Goal: Task Accomplishment & Management: Use online tool/utility

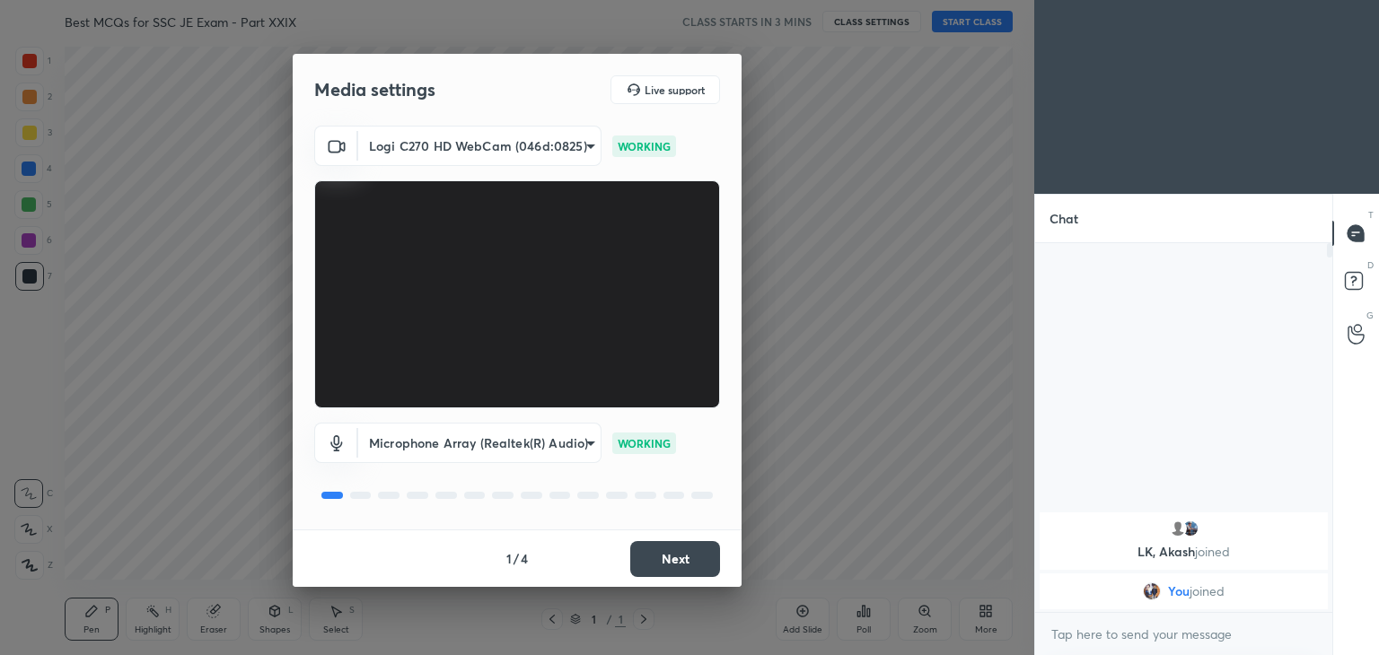
click at [460, 144] on body "1 2 3 4 5 6 7 C X Z C X Z E E Erase all H H Best MCQs for SSC JE Exam - Part XX…" at bounding box center [689, 327] width 1379 height 655
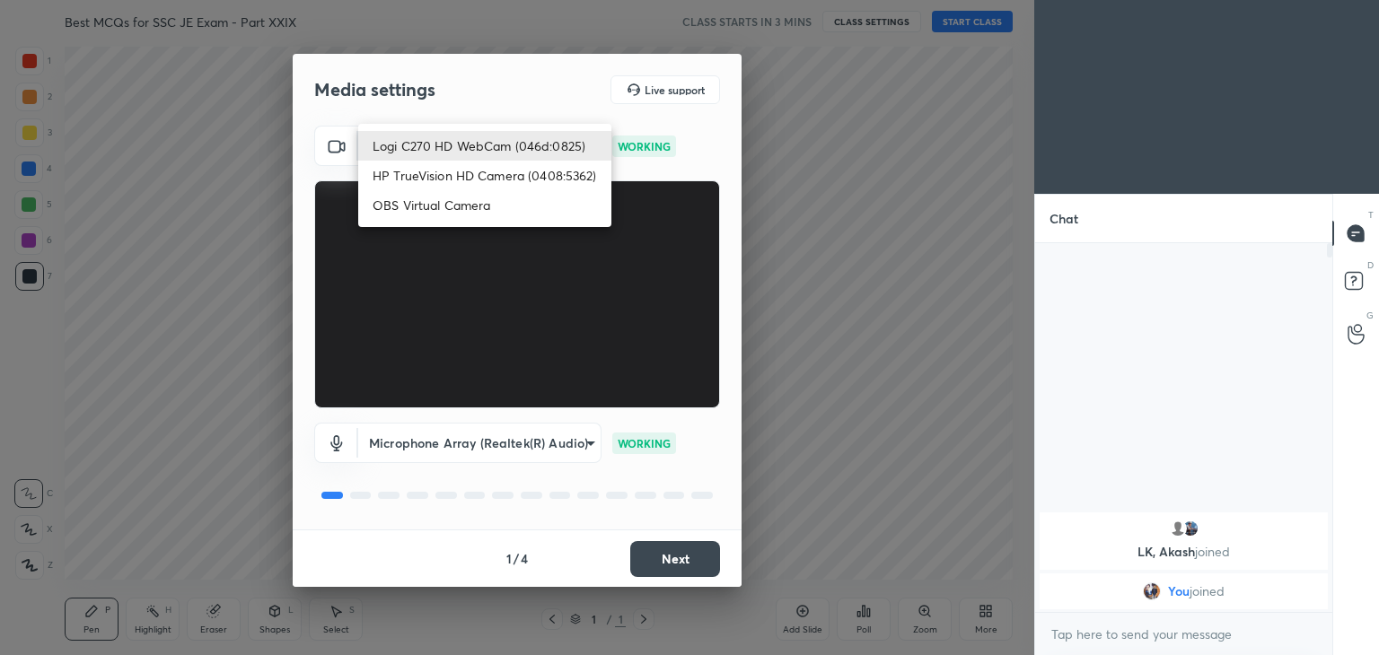
drag, startPoint x: 451, startPoint y: 177, endPoint x: 464, endPoint y: 177, distance: 13.5
click at [453, 177] on li "HP TrueVision HD Camera (0408:5362)" at bounding box center [484, 176] width 253 height 30
type input "6e129c3dbbea9c9f038ced86e3329b4af5251c06b4e783936748cd200869bc07"
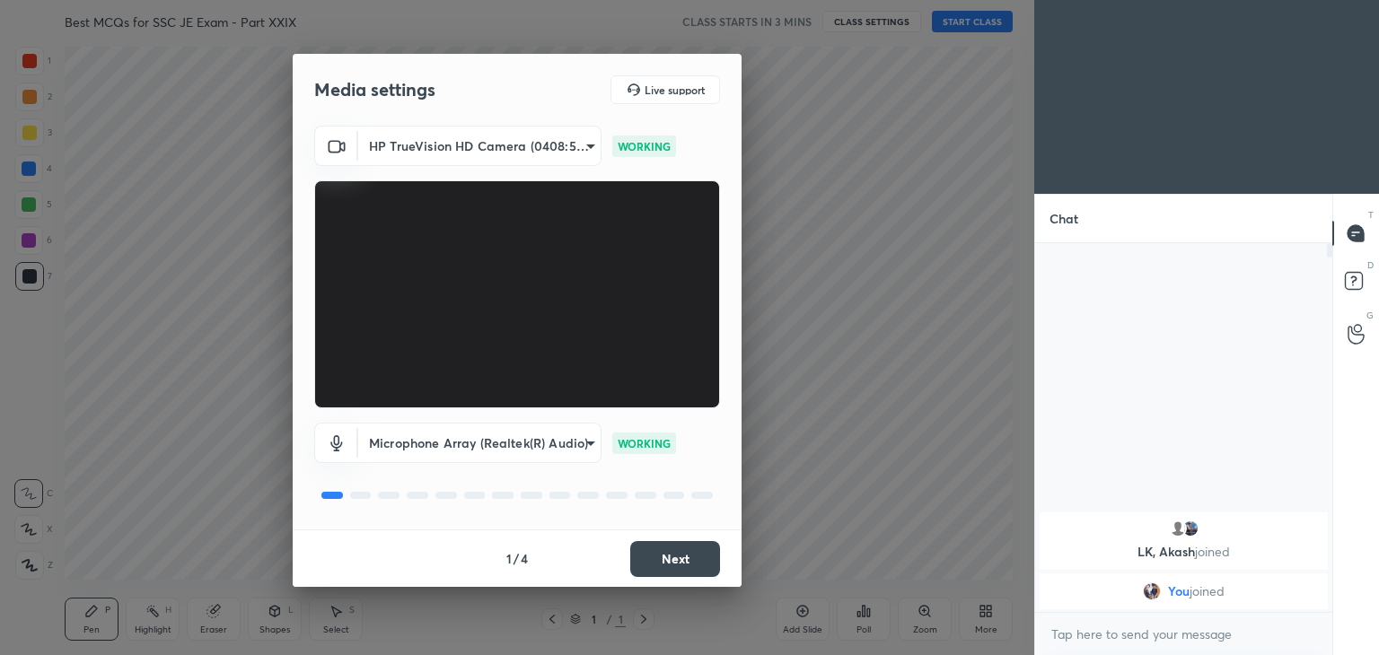
click at [693, 553] on button "Next" at bounding box center [675, 559] width 90 height 36
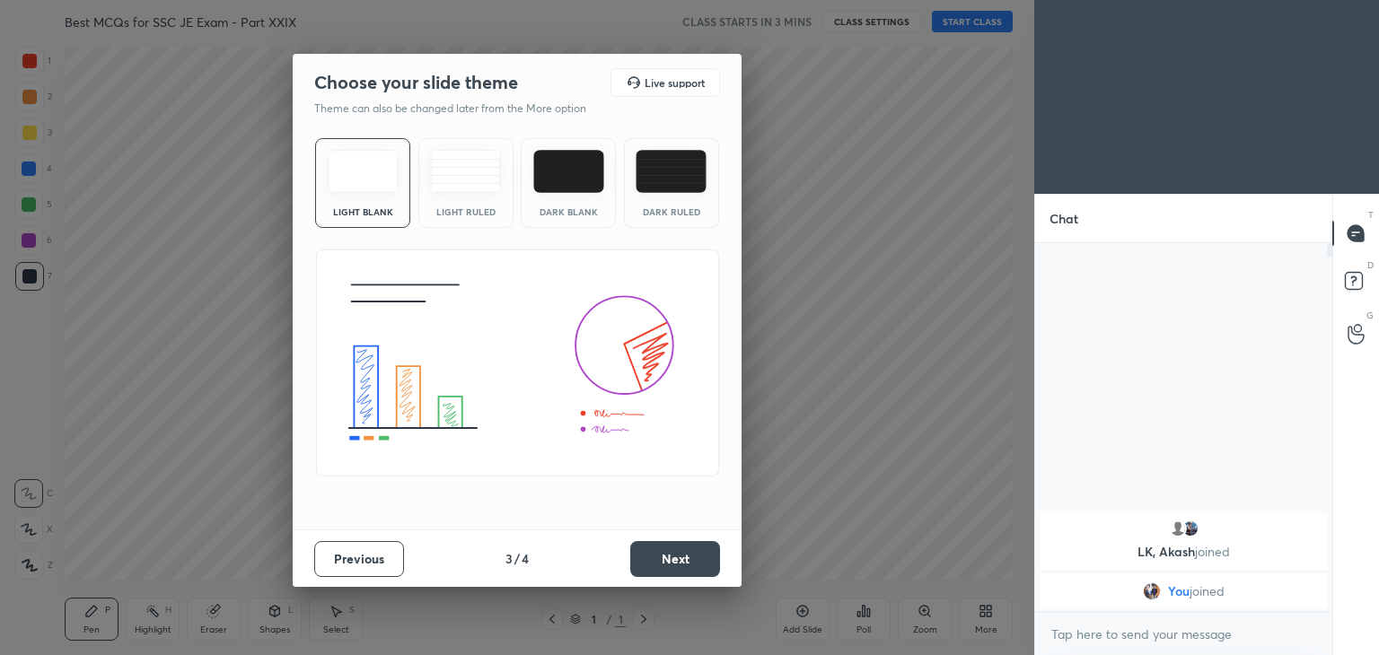
click at [715, 561] on button "Next" at bounding box center [675, 559] width 90 height 36
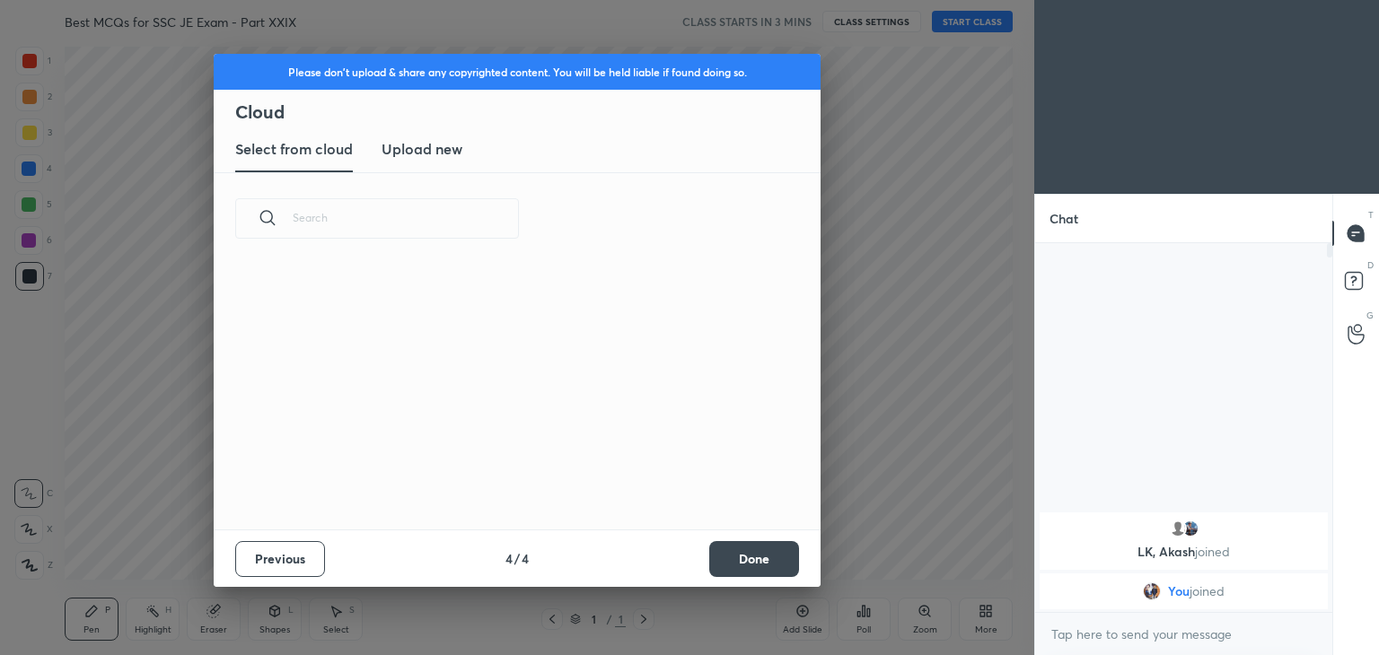
click at [733, 565] on button "Done" at bounding box center [754, 559] width 90 height 36
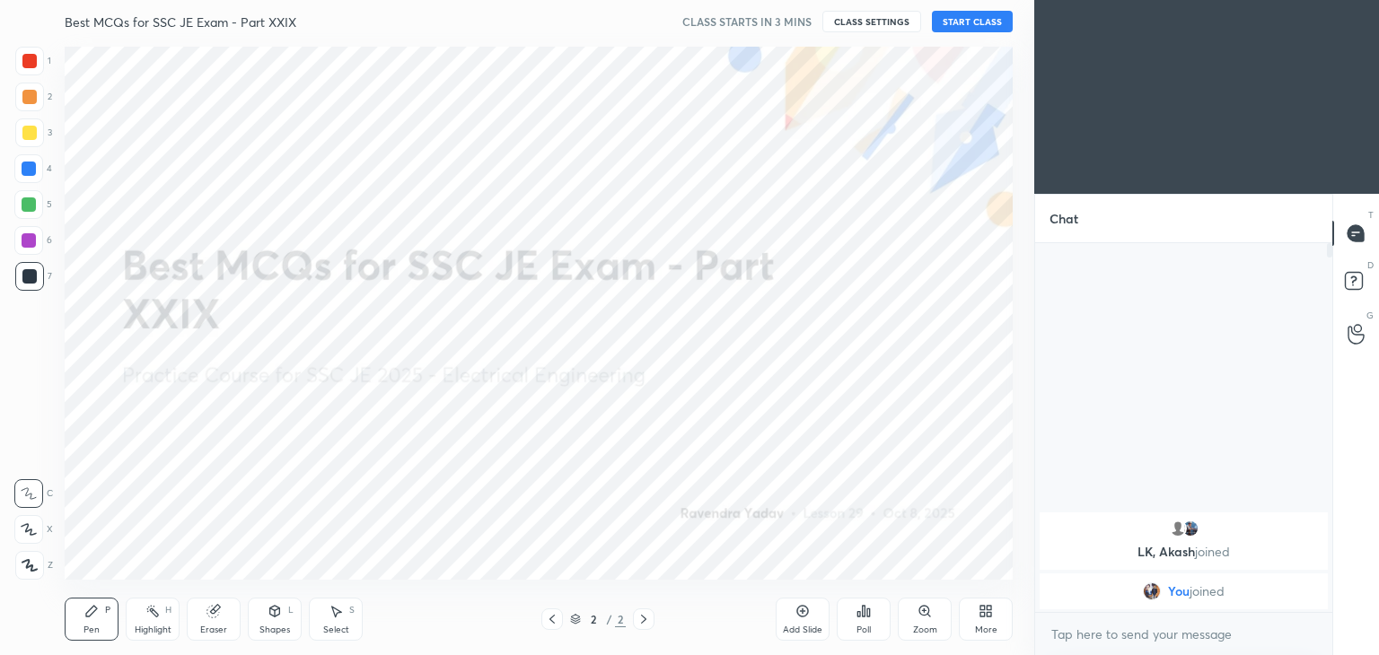
click at [998, 22] on button "START CLASS" at bounding box center [972, 22] width 81 height 22
click at [779, 20] on icon "button" at bounding box center [772, 21] width 14 height 14
click at [993, 629] on div "More" at bounding box center [986, 630] width 22 height 9
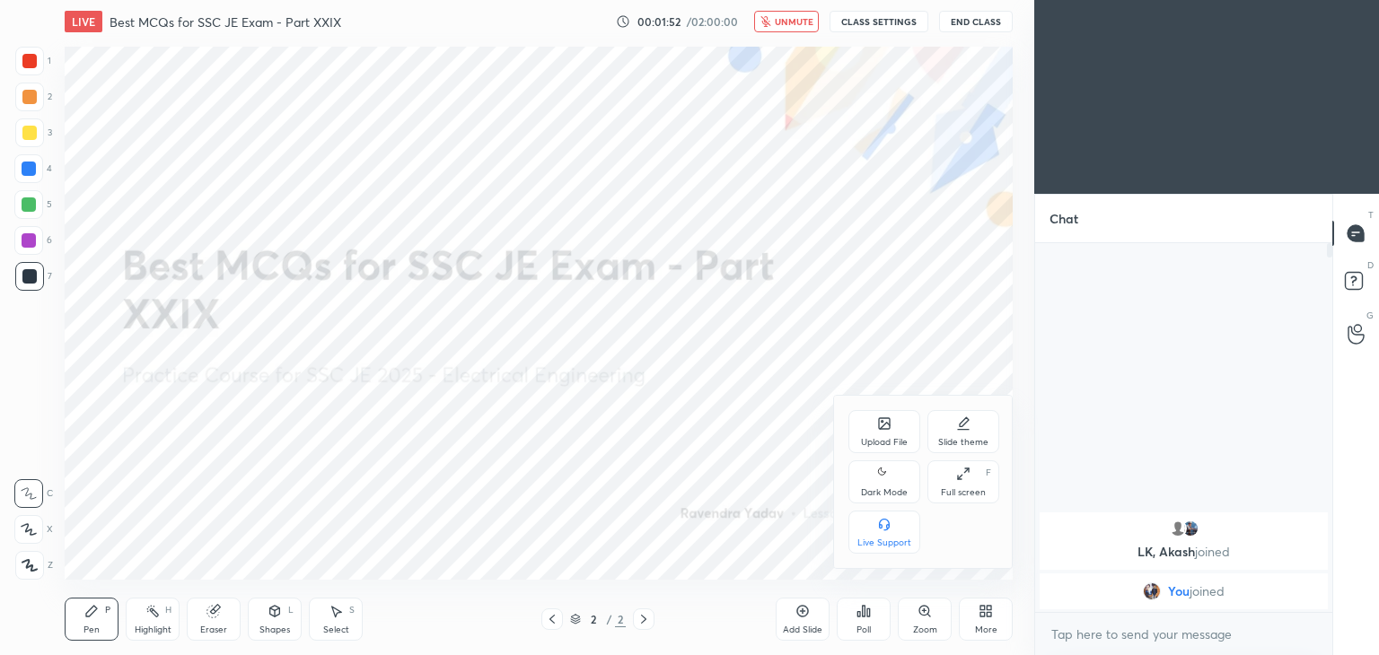
click at [892, 441] on div "Upload File" at bounding box center [884, 442] width 47 height 9
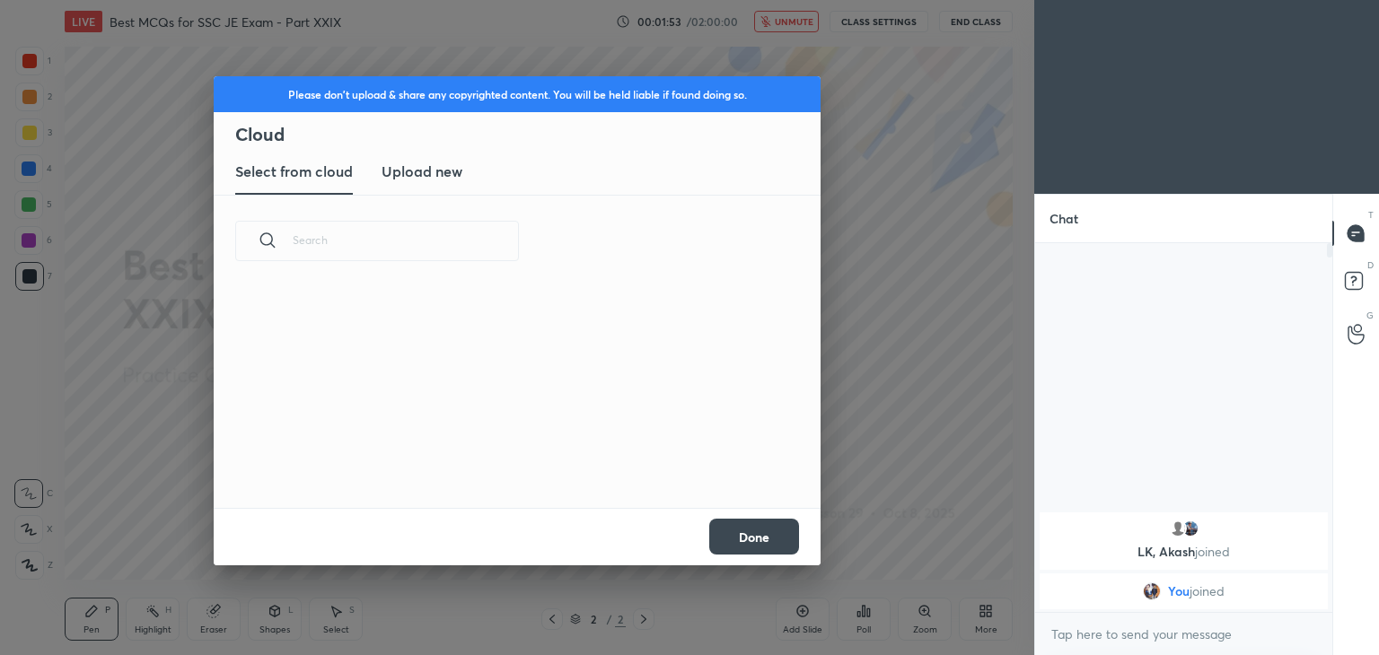
scroll to position [221, 576]
click at [458, 173] on h3 "Upload new" at bounding box center [422, 172] width 81 height 22
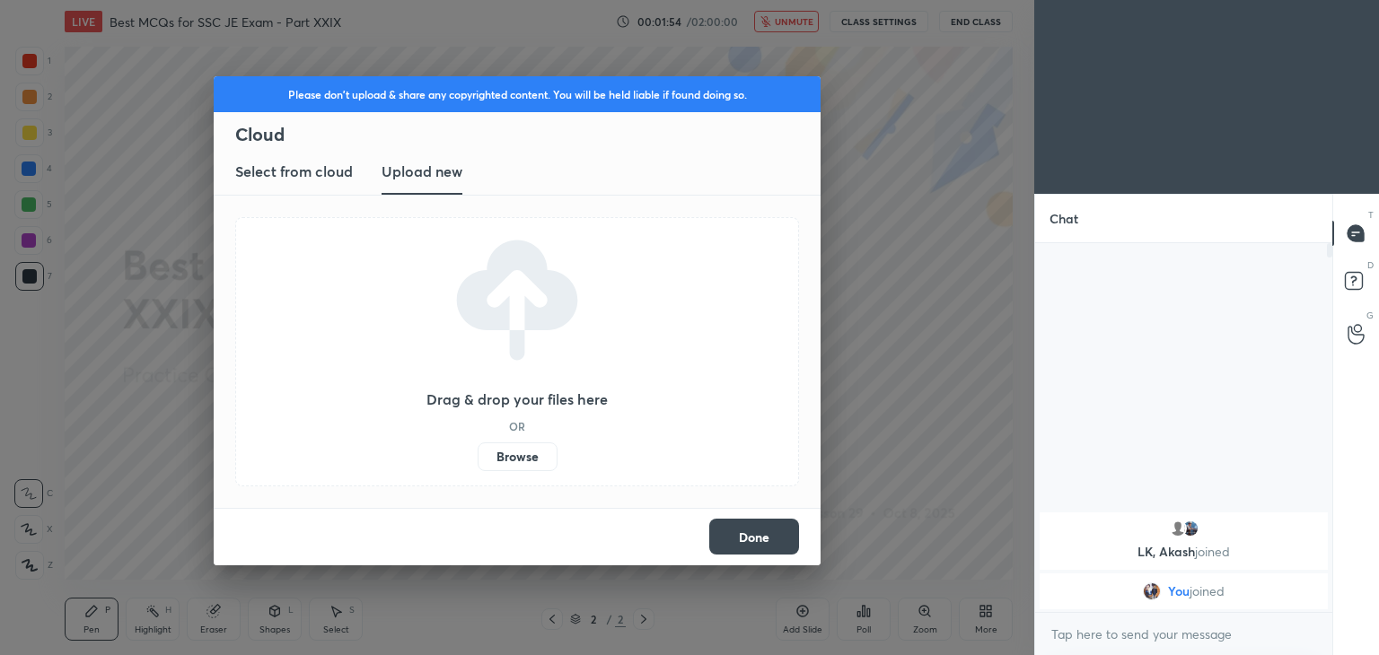
click at [511, 446] on label "Browse" at bounding box center [518, 457] width 80 height 29
click at [478, 446] on input "Browse" at bounding box center [478, 457] width 0 height 29
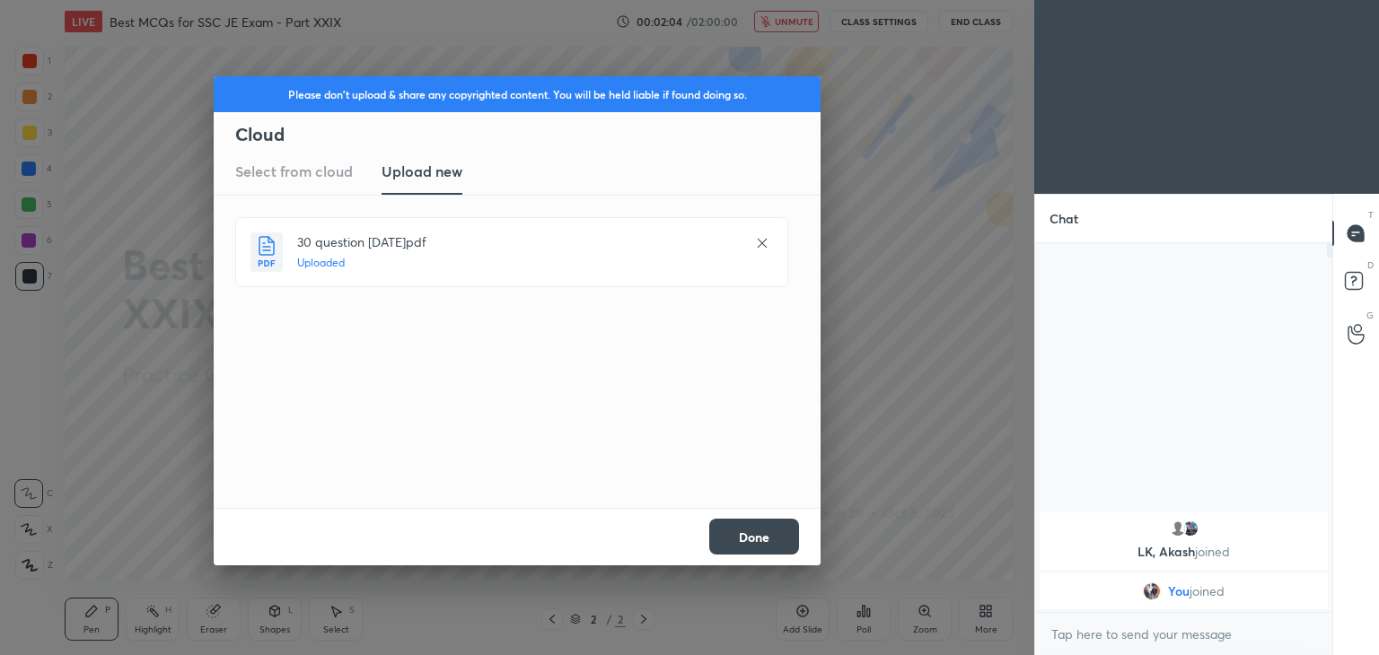
click at [737, 548] on button "Done" at bounding box center [754, 537] width 90 height 36
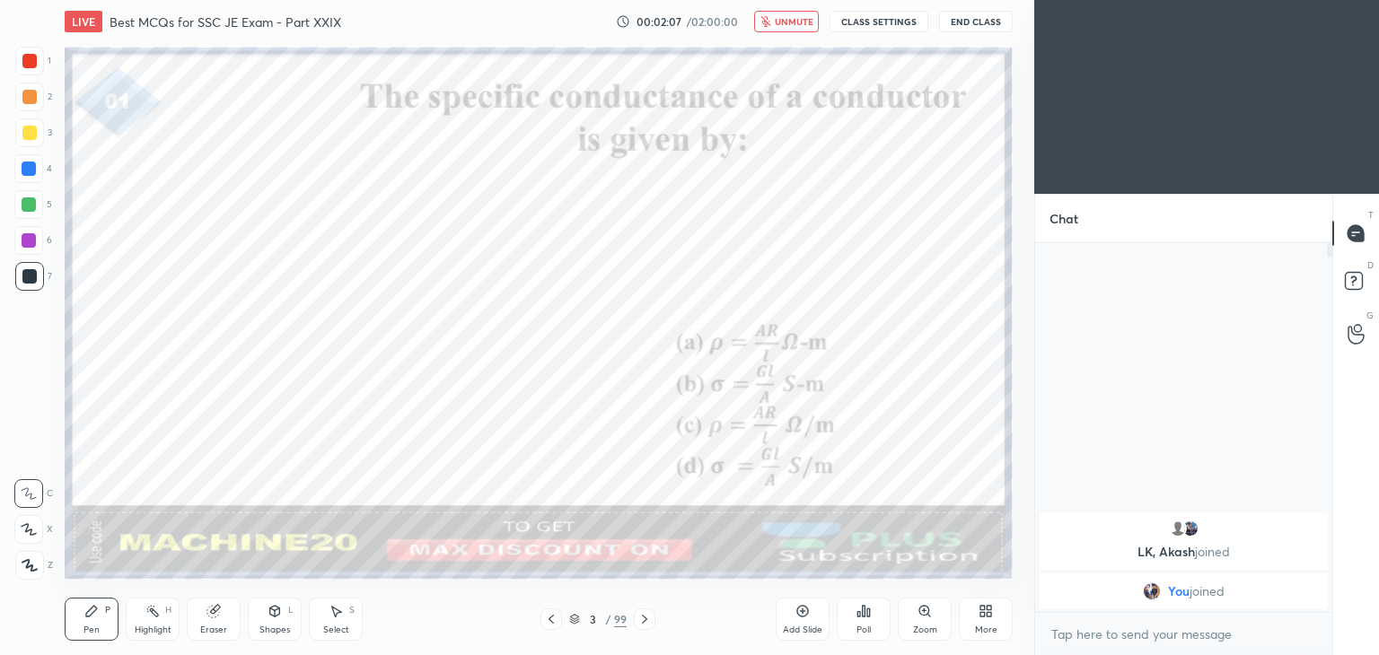
click at [547, 622] on icon at bounding box center [551, 619] width 14 height 14
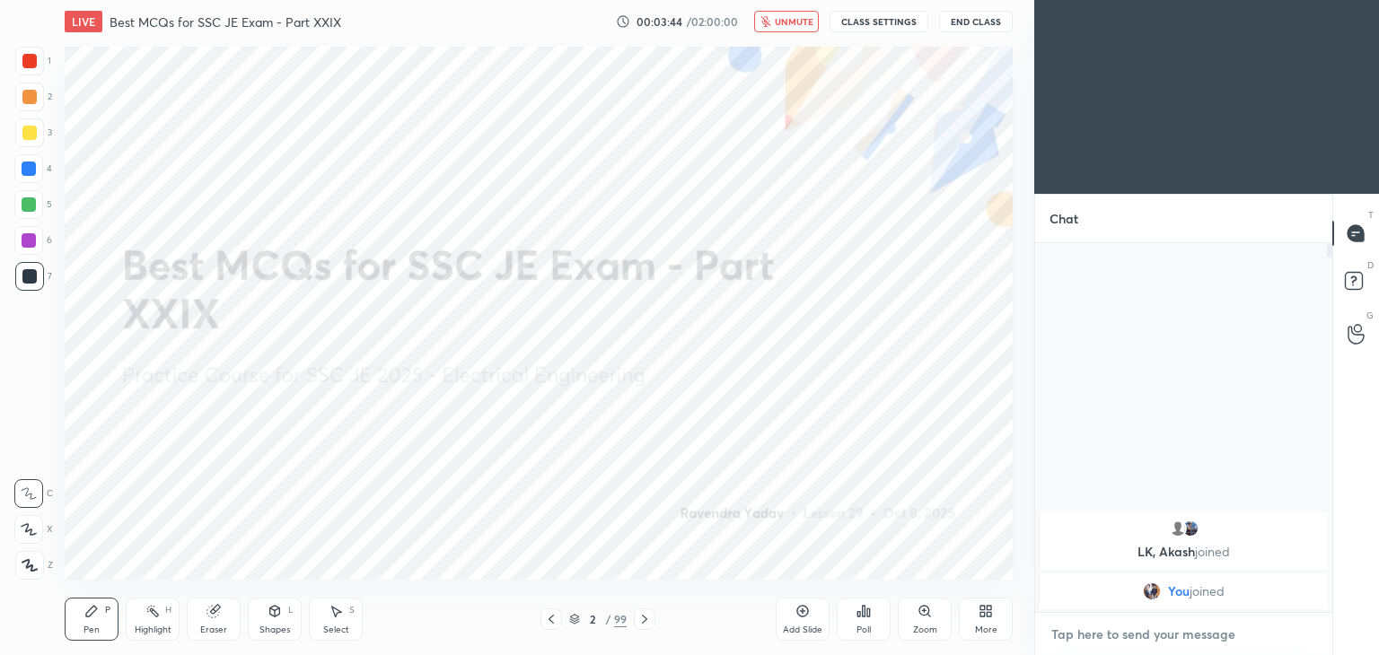
click at [1131, 644] on textarea at bounding box center [1184, 634] width 268 height 29
type textarea "x"
type textarea "s"
type textarea "x"
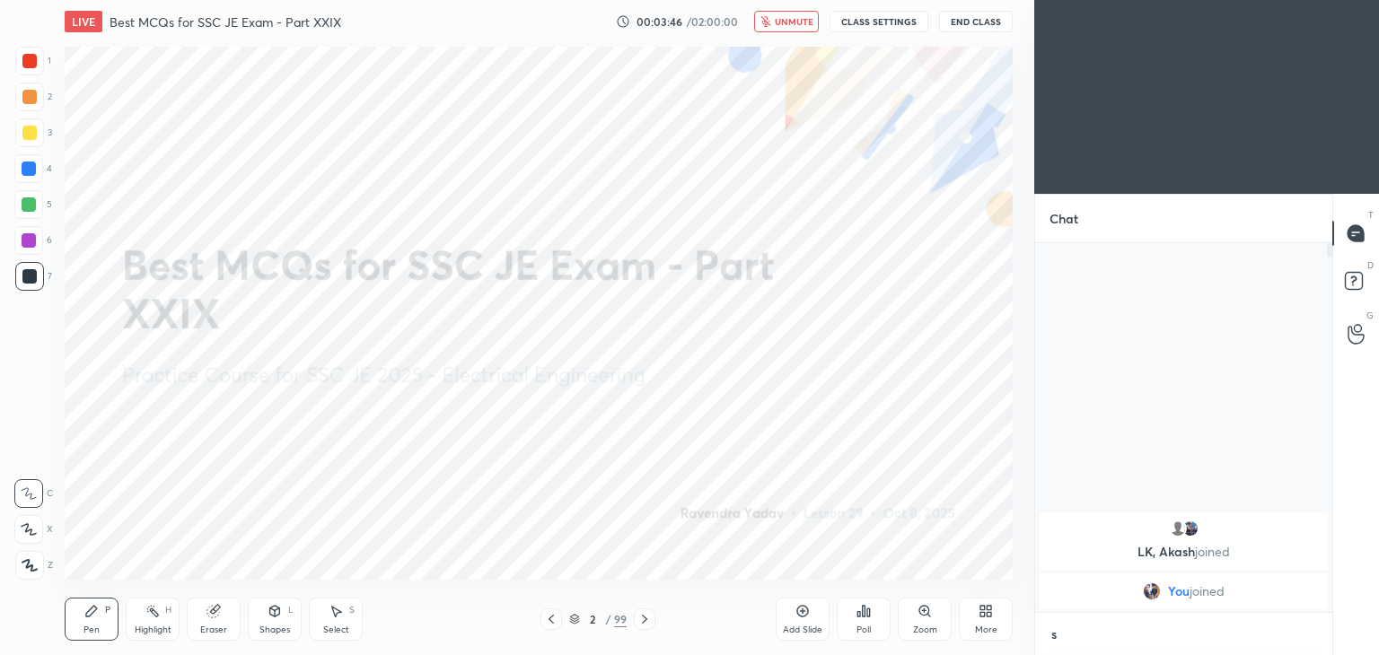
type textarea "se"
type textarea "x"
type textarea "ser"
type textarea "x"
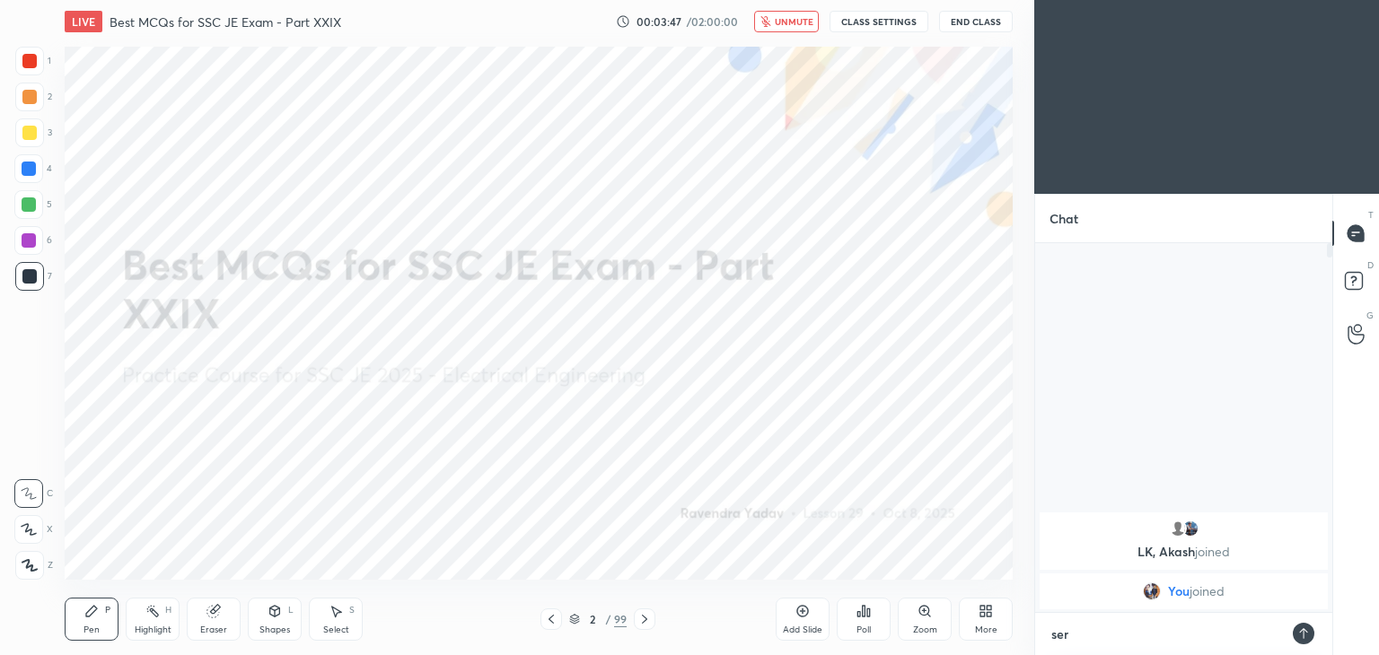
type textarea "serv"
type textarea "x"
type textarea "serve"
type textarea "x"
type textarea "server"
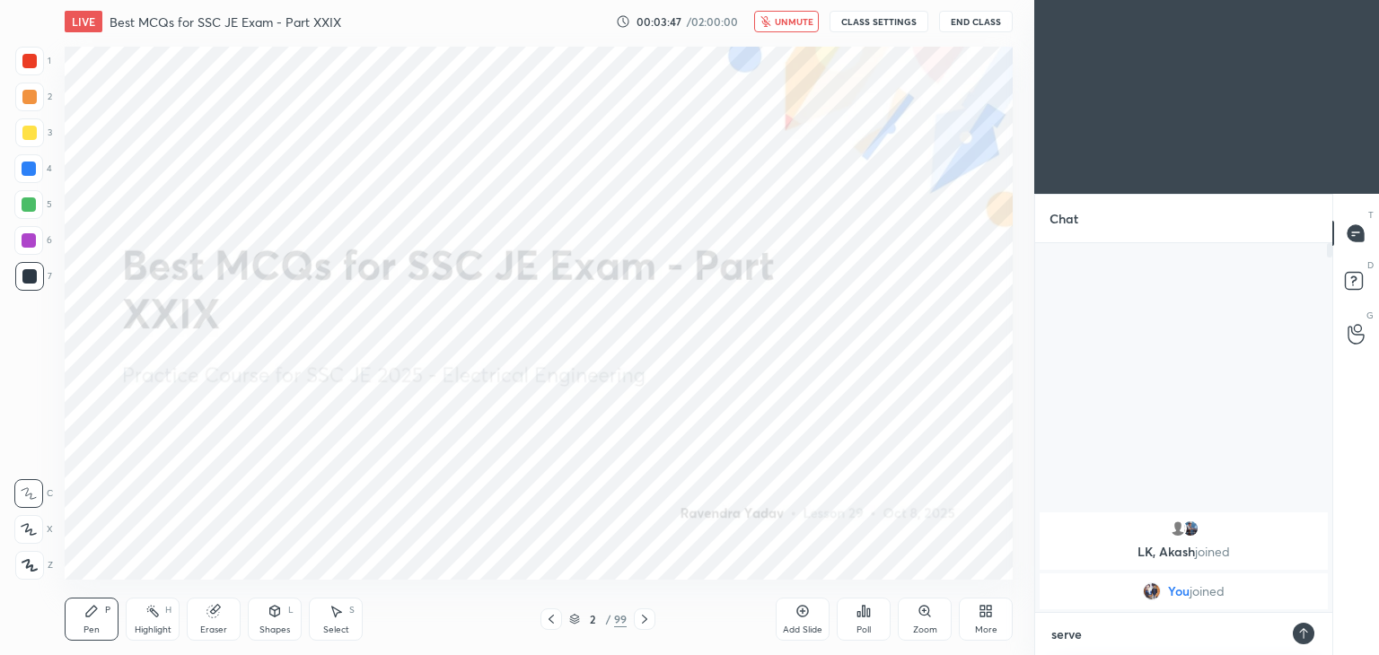
type textarea "x"
type textarea "server"
type textarea "x"
type textarea "server i"
type textarea "x"
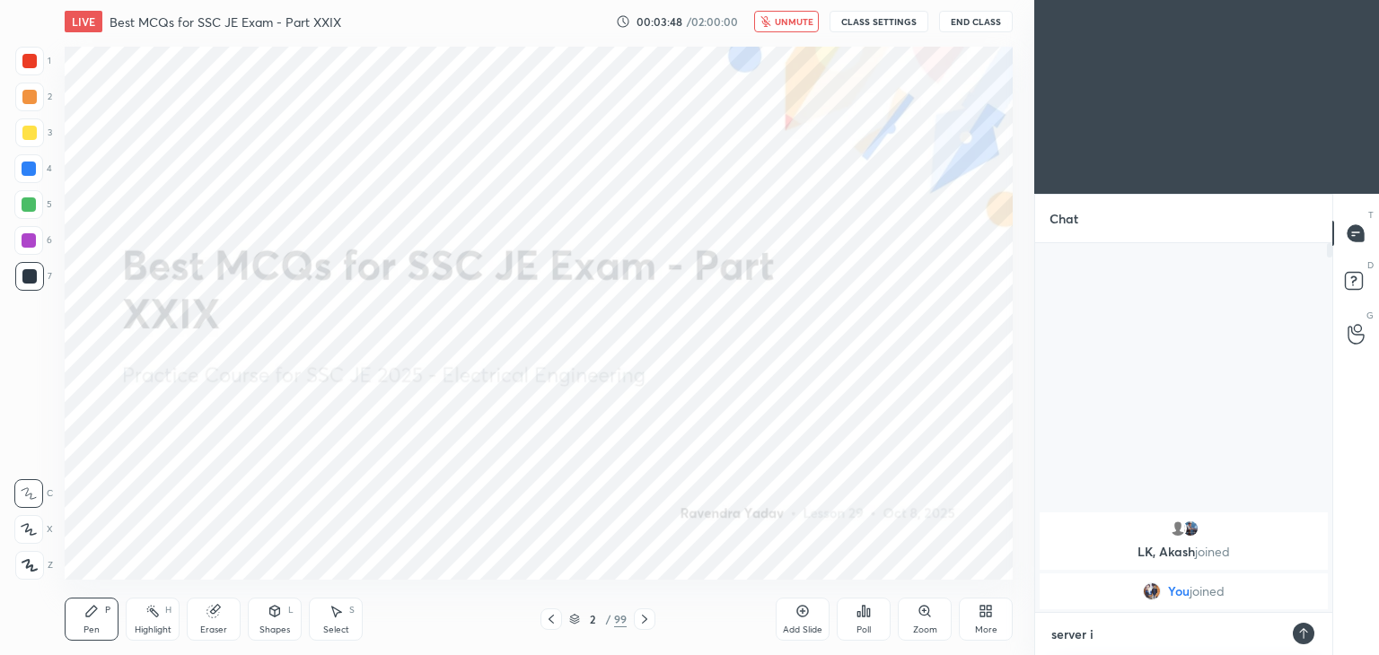
type textarea "server is"
type textarea "x"
type textarea "server iss"
type textarea "x"
type textarea "server issu"
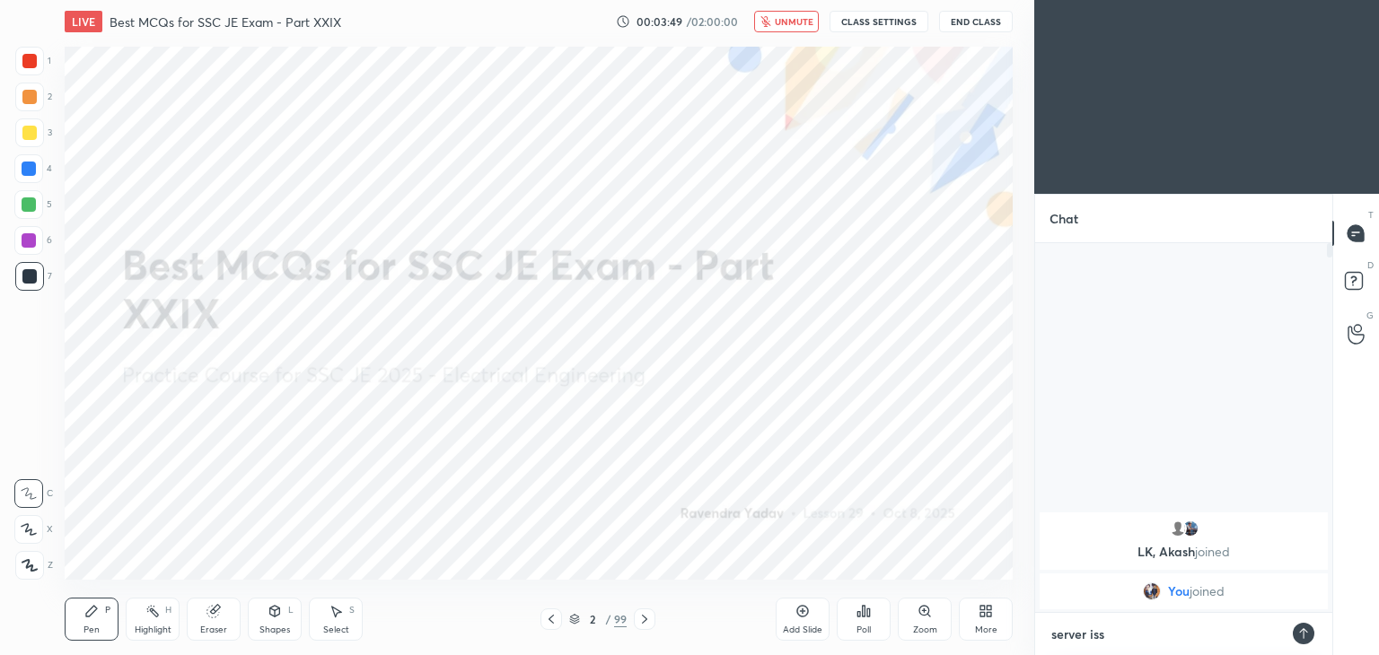
type textarea "x"
type textarea "server issue"
type textarea "x"
type textarea "server issue"
type textarea "x"
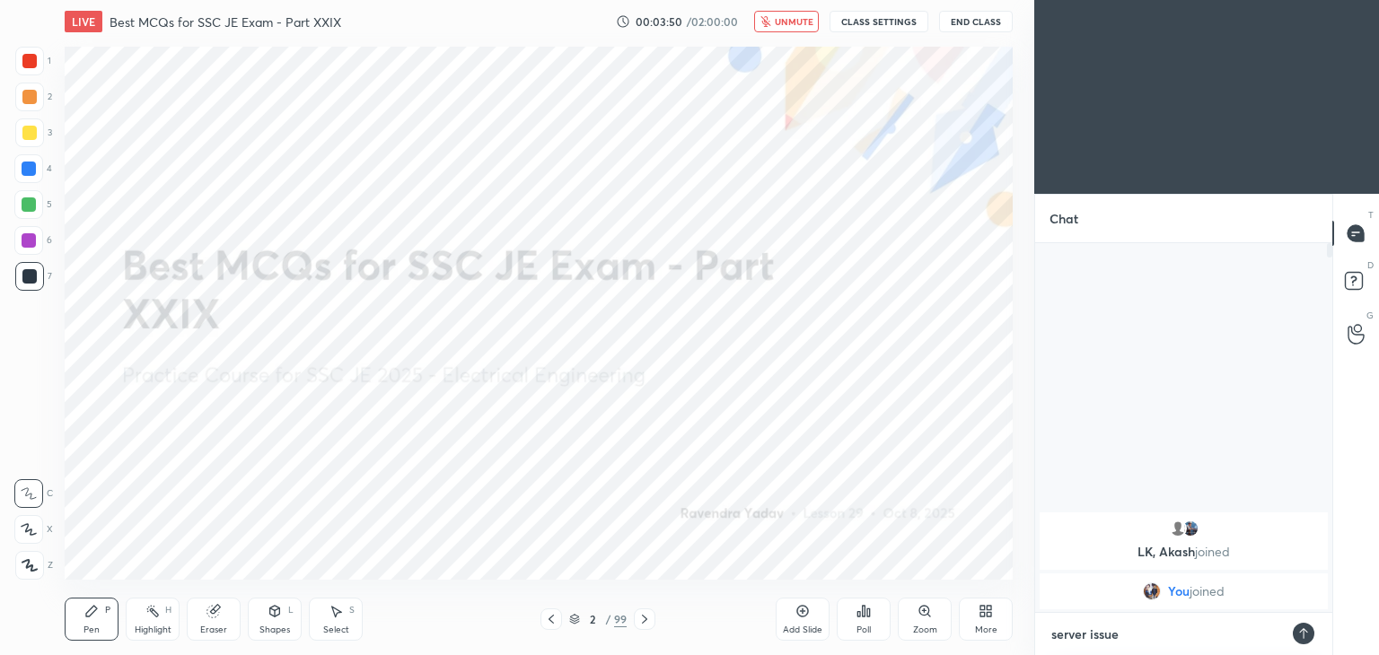
type textarea "server issue h"
type textarea "x"
type textarea "server issue ha"
type textarea "x"
type textarea "server issue hai"
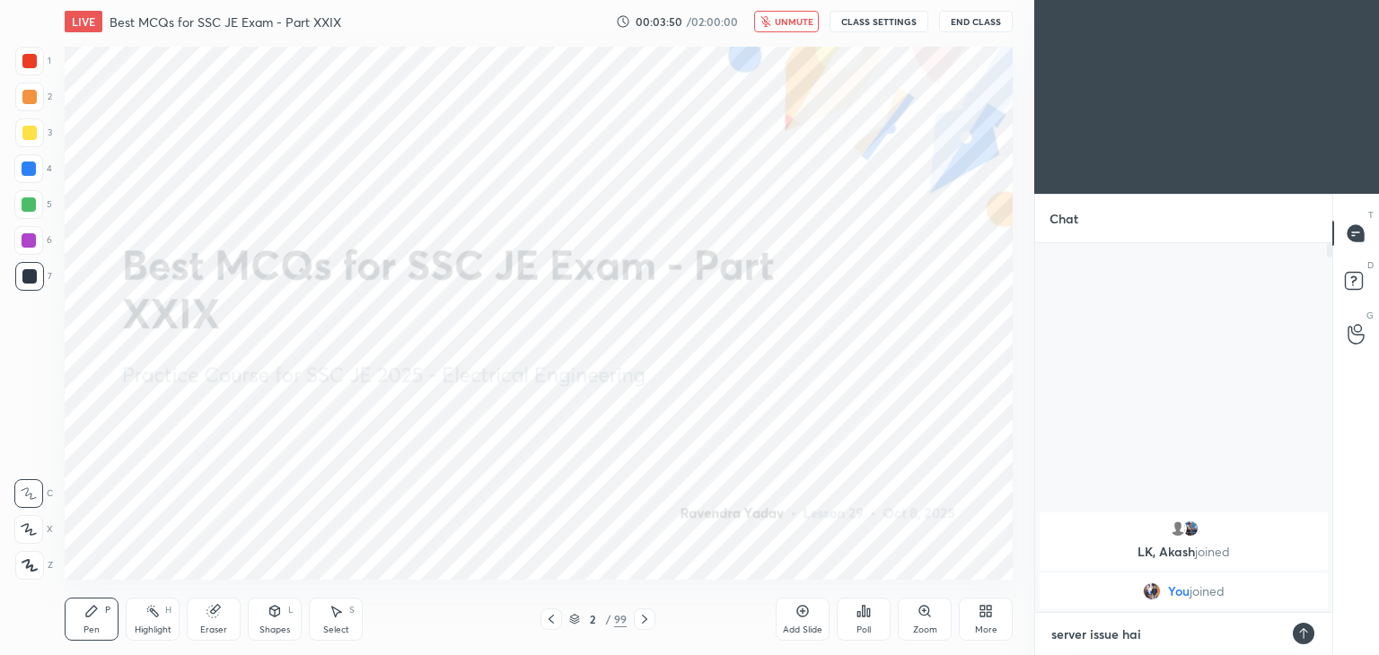
type textarea "x"
type textarea "server issue hai"
type textarea "x"
type textarea "server issue hai l"
type textarea "x"
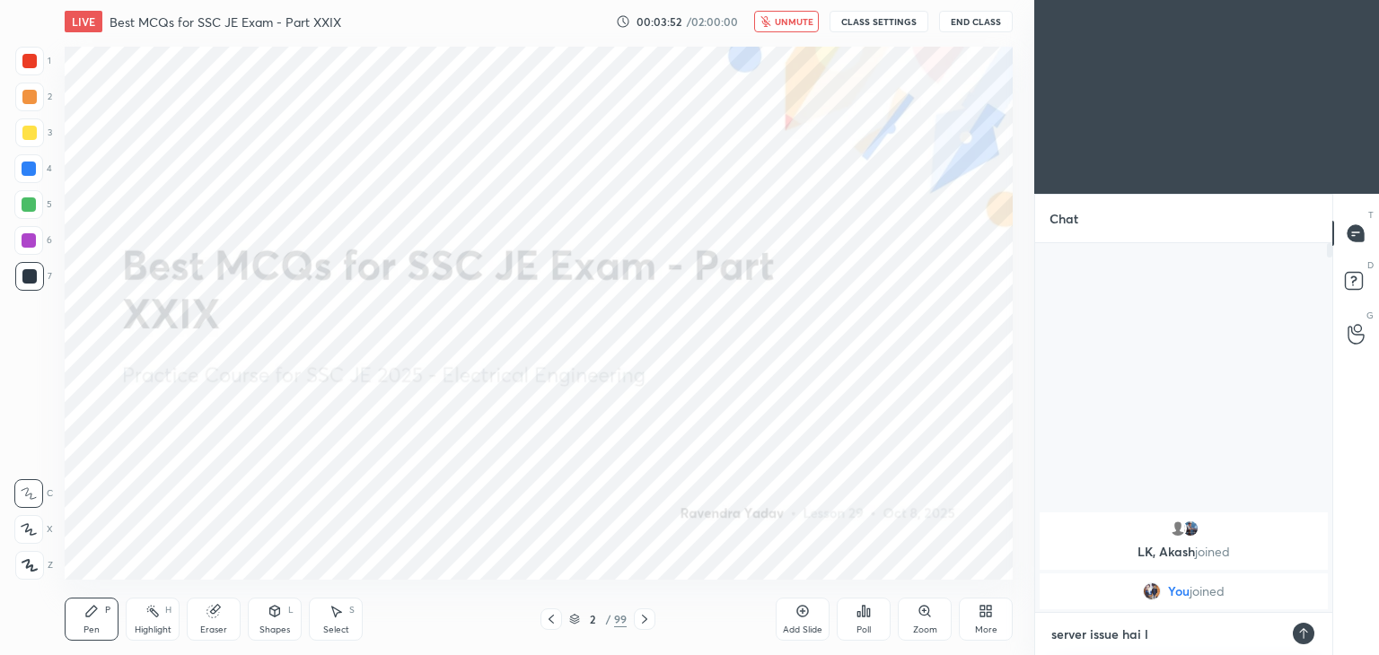
type textarea "server issue hai"
type textarea "x"
type textarea "server issue hai k"
type textarea "x"
type textarea "server issue hai ky"
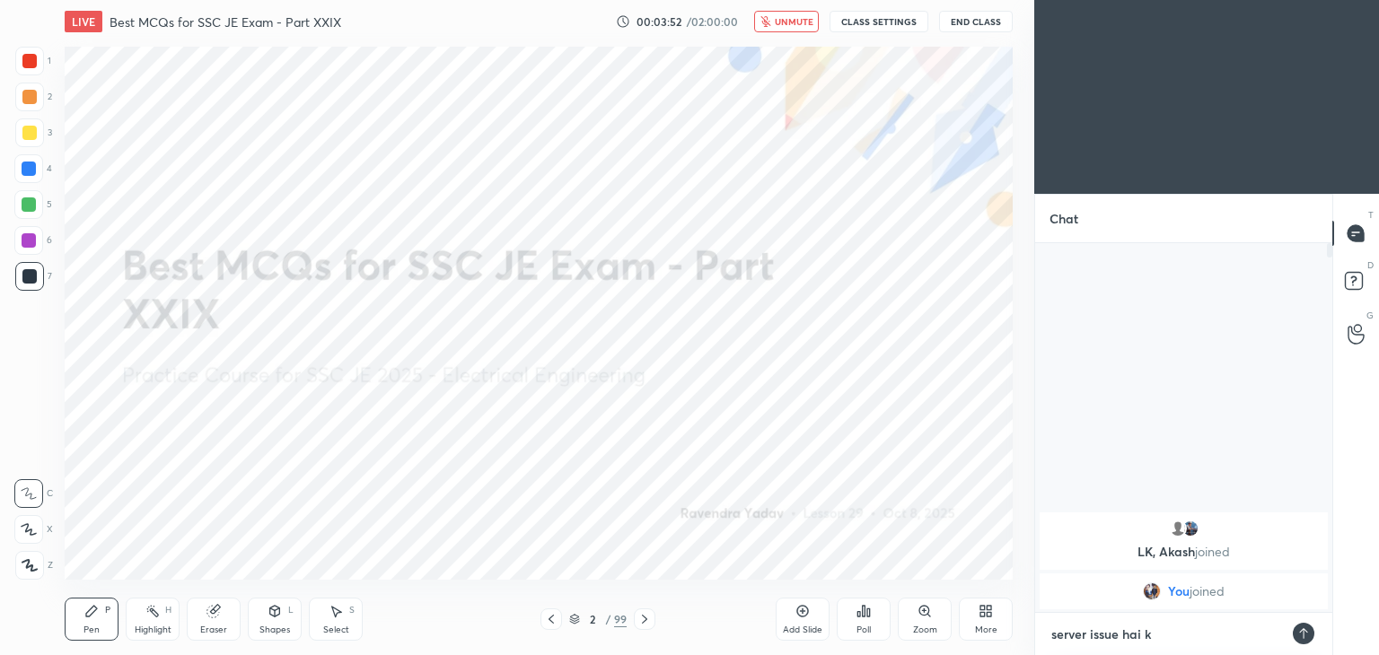
type textarea "x"
type textarea "server issue hai kya"
type textarea "x"
type textarea "server issue hai kya?"
type textarea "x"
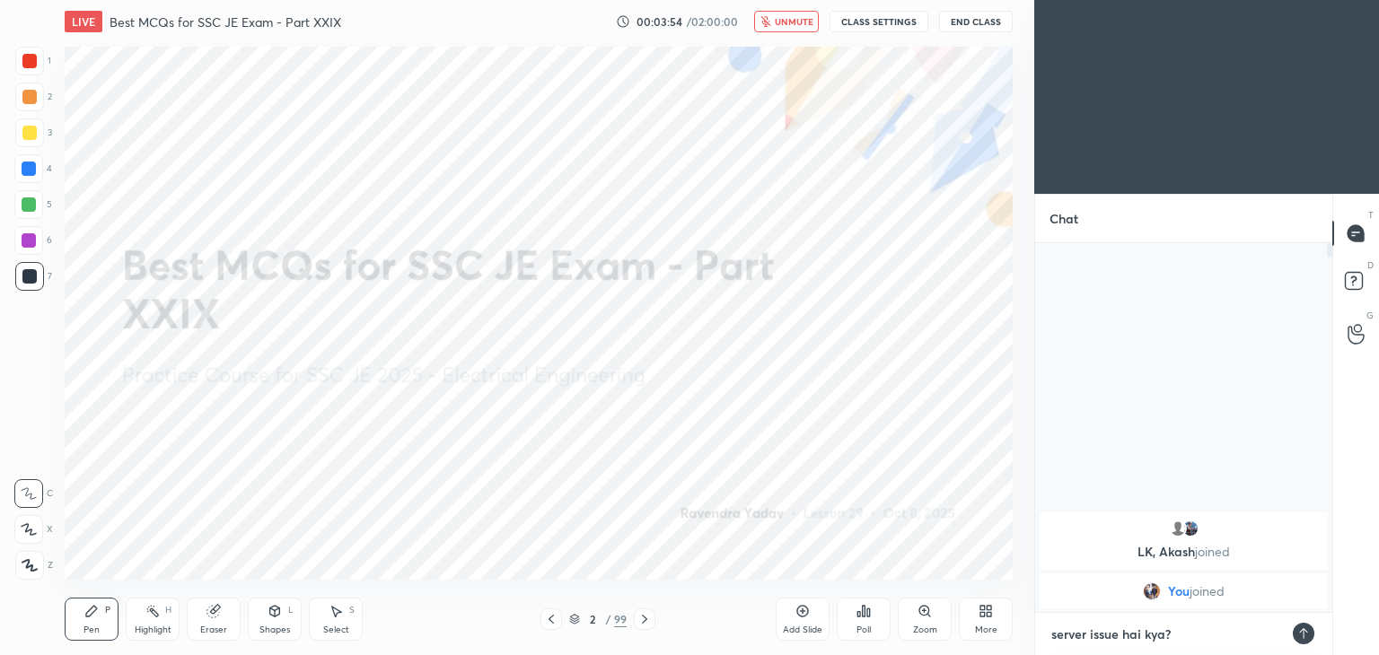
type textarea "server issue hai kya??"
type textarea "x"
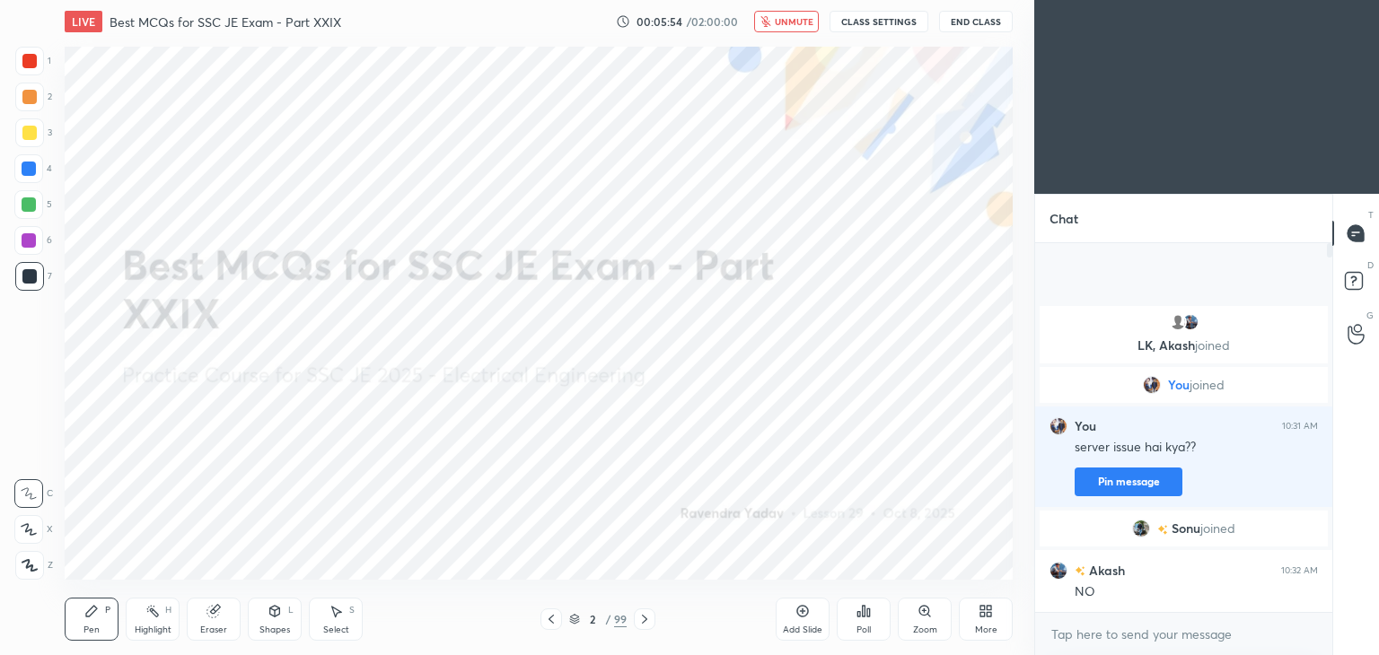
type textarea "x"
click at [786, 26] on span "unmute" at bounding box center [794, 21] width 39 height 13
click at [858, 22] on button "CLASS SETTINGS" at bounding box center [879, 22] width 99 height 22
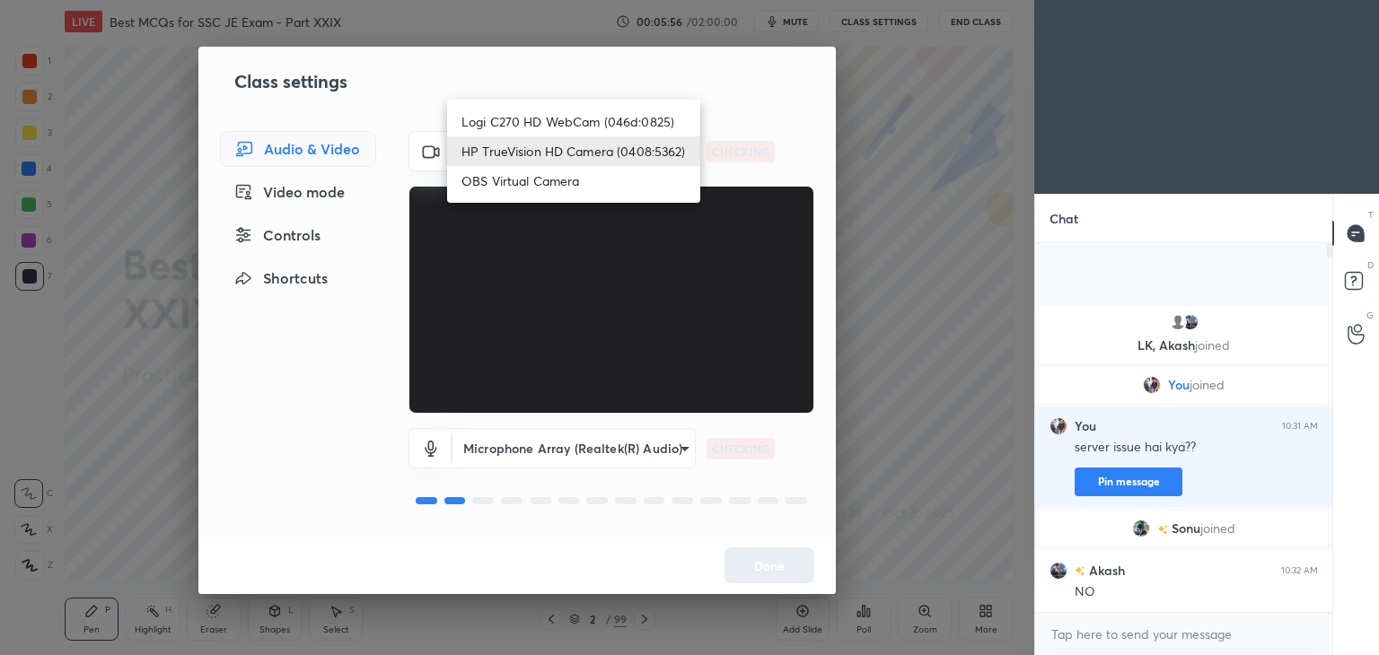
click at [593, 166] on body "1 2 3 4 5 6 7 C X Z C X Z E E Erase all H H LIVE Best MCQs for SSC JE Exam - Pa…" at bounding box center [689, 327] width 1379 height 655
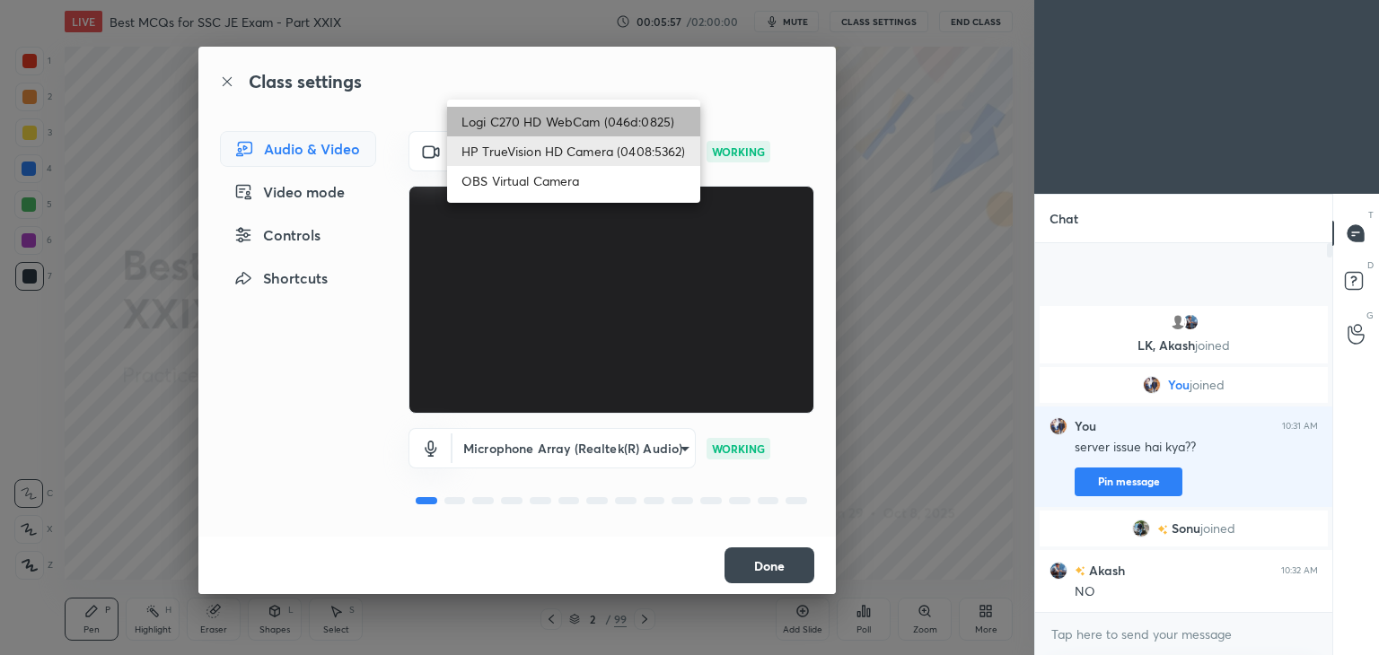
click at [593, 134] on li "Logi C270 HD WebCam (046d:0825)" at bounding box center [573, 122] width 253 height 30
type input "f7d1afb7c9de9e4a754af8163ae90a07716e8f4ac3369fe1a9090404ef363049"
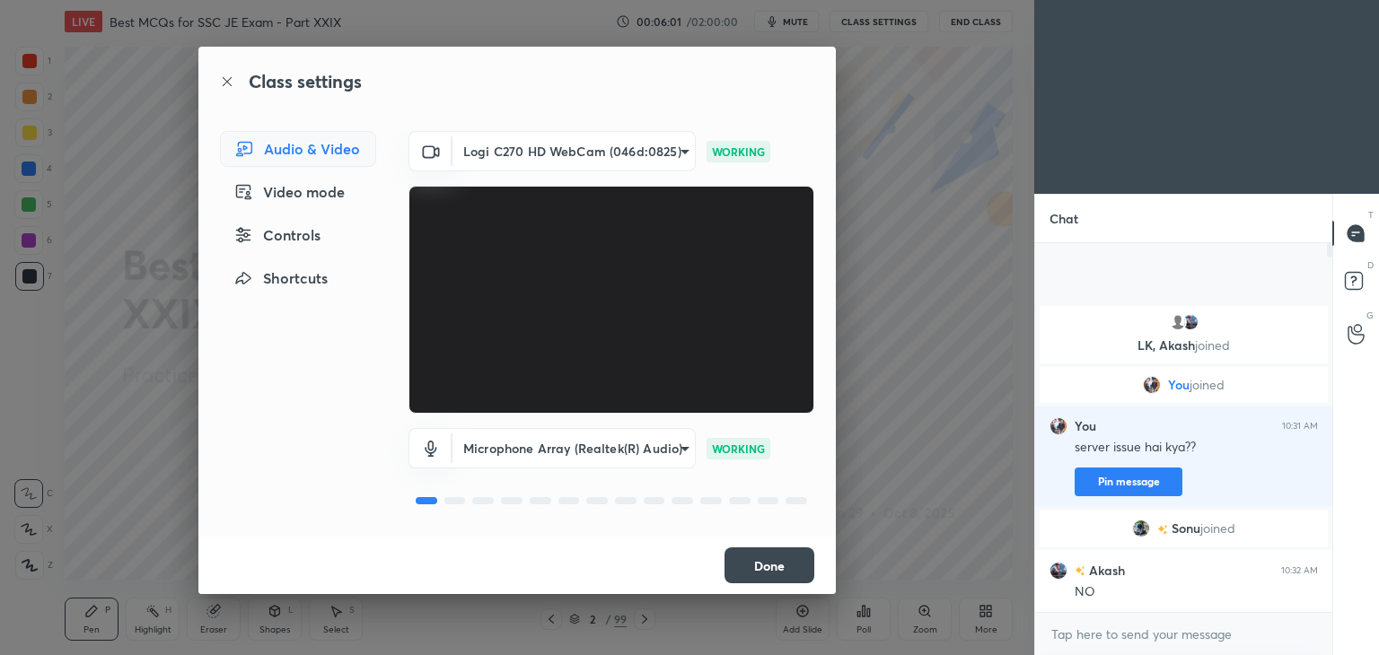
click at [774, 567] on button "Done" at bounding box center [770, 566] width 90 height 36
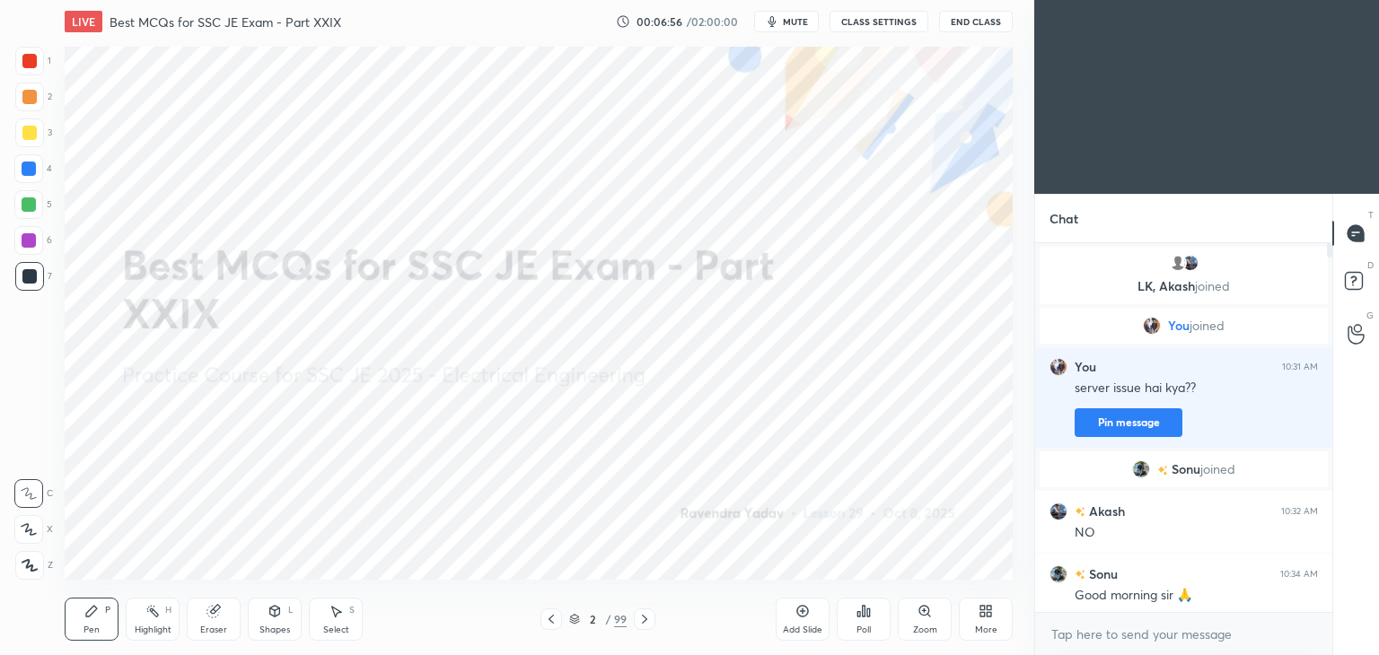
click at [219, 614] on icon at bounding box center [214, 611] width 14 height 14
click at [42, 525] on div "E" at bounding box center [36, 529] width 45 height 29
click at [95, 619] on icon at bounding box center [91, 611] width 14 height 14
click at [219, 599] on div "Pen P Highlight H Eraser Shapes L Select S 2 / 99 Add Slide Poll Zoom More" at bounding box center [539, 620] width 948 height 72
click at [219, 602] on div "Eraser" at bounding box center [214, 619] width 54 height 43
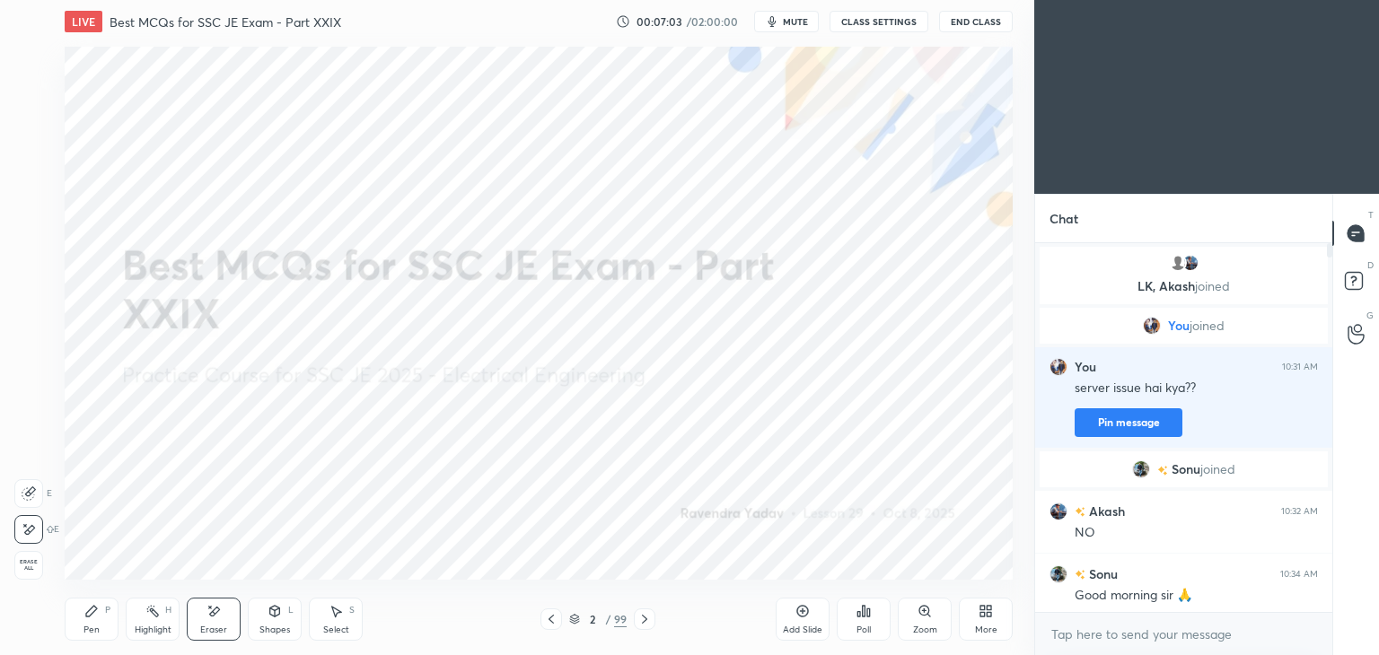
click at [37, 566] on span "Erase all" at bounding box center [28, 565] width 27 height 13
click at [84, 608] on icon at bounding box center [91, 611] width 14 height 14
drag, startPoint x: 1329, startPoint y: 252, endPoint x: 1322, endPoint y: 435, distance: 183.3
click at [1322, 435] on div at bounding box center [1327, 427] width 11 height 369
click at [1331, 544] on div at bounding box center [1329, 406] width 5 height 326
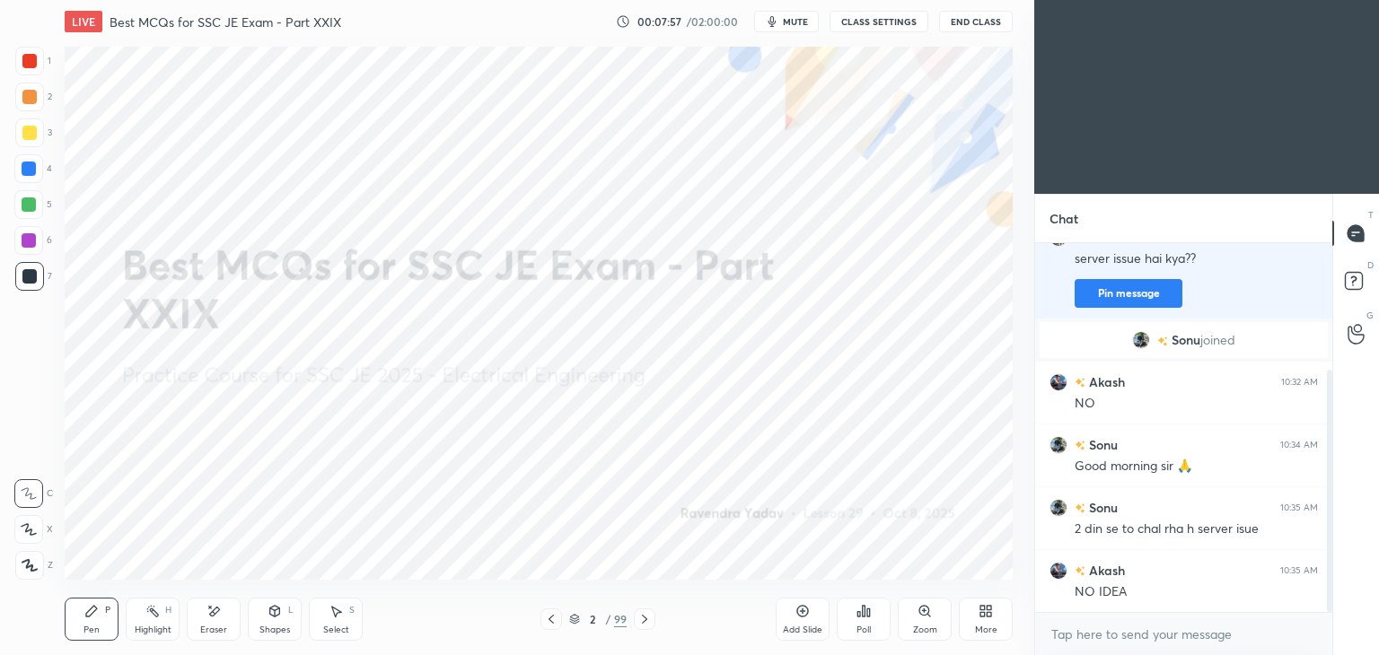
scroll to position [192, 0]
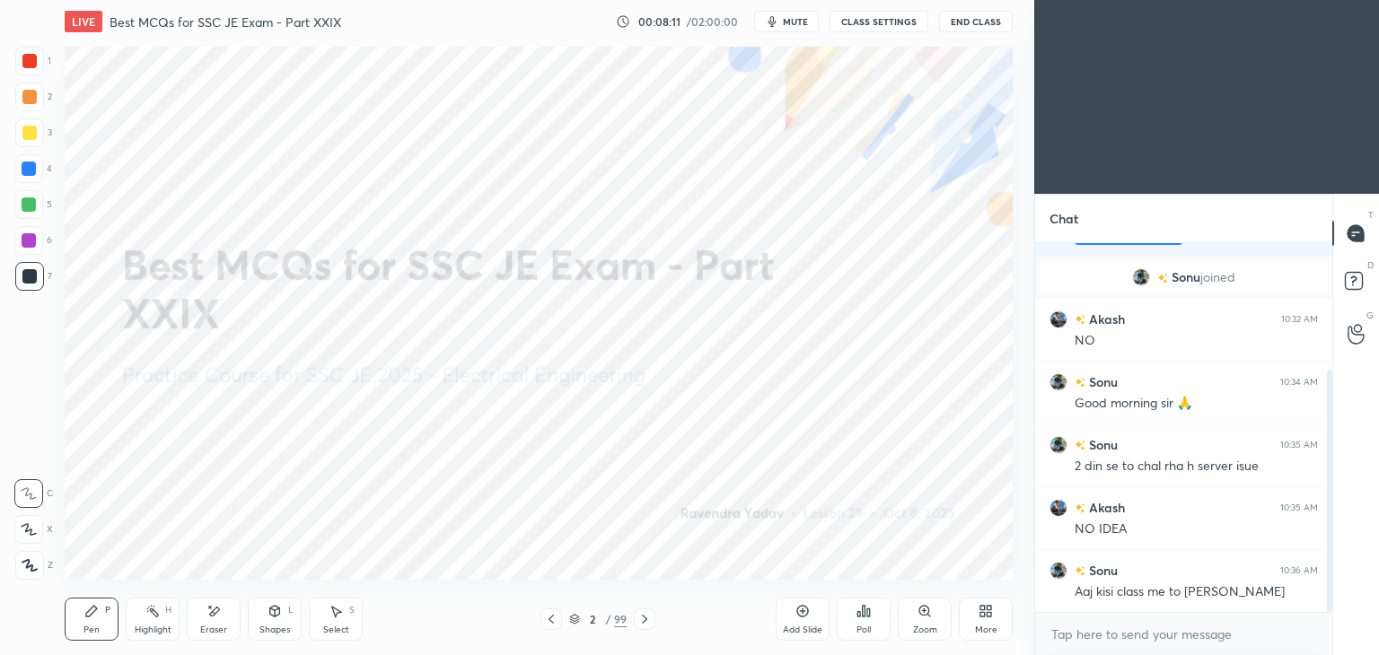
click at [989, 628] on div "More" at bounding box center [986, 630] width 22 height 9
click at [889, 530] on icon at bounding box center [884, 524] width 14 height 14
click at [794, 556] on div at bounding box center [689, 327] width 1379 height 655
click at [1052, 227] on div "1 2 3 4 5 6 7 C X Z E E Erase all H H LIVE Best MCQs for SSC JE Exam - Part XXI…" at bounding box center [689, 327] width 1379 height 655
click at [216, 611] on icon at bounding box center [215, 611] width 10 height 9
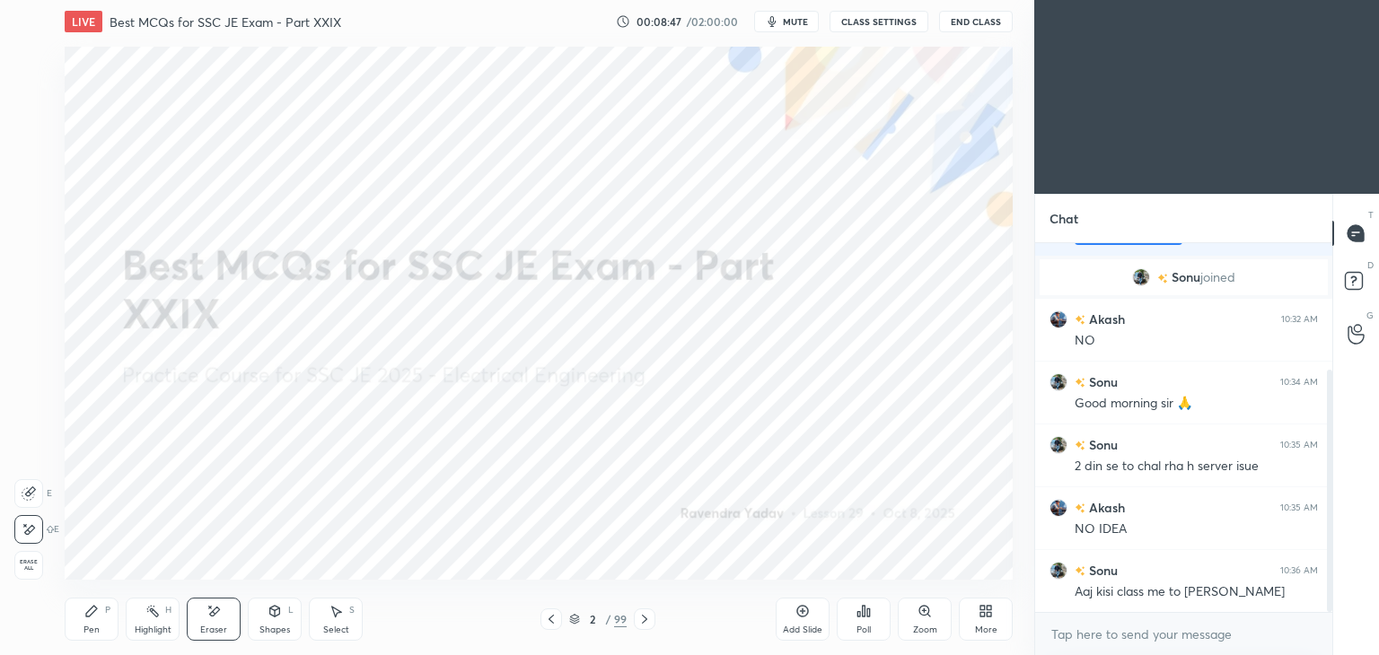
click at [38, 569] on span "Erase all" at bounding box center [28, 565] width 27 height 13
click at [90, 637] on div "Pen P" at bounding box center [92, 619] width 54 height 43
click at [32, 58] on div at bounding box center [29, 61] width 14 height 14
click at [27, 526] on icon at bounding box center [29, 529] width 16 height 13
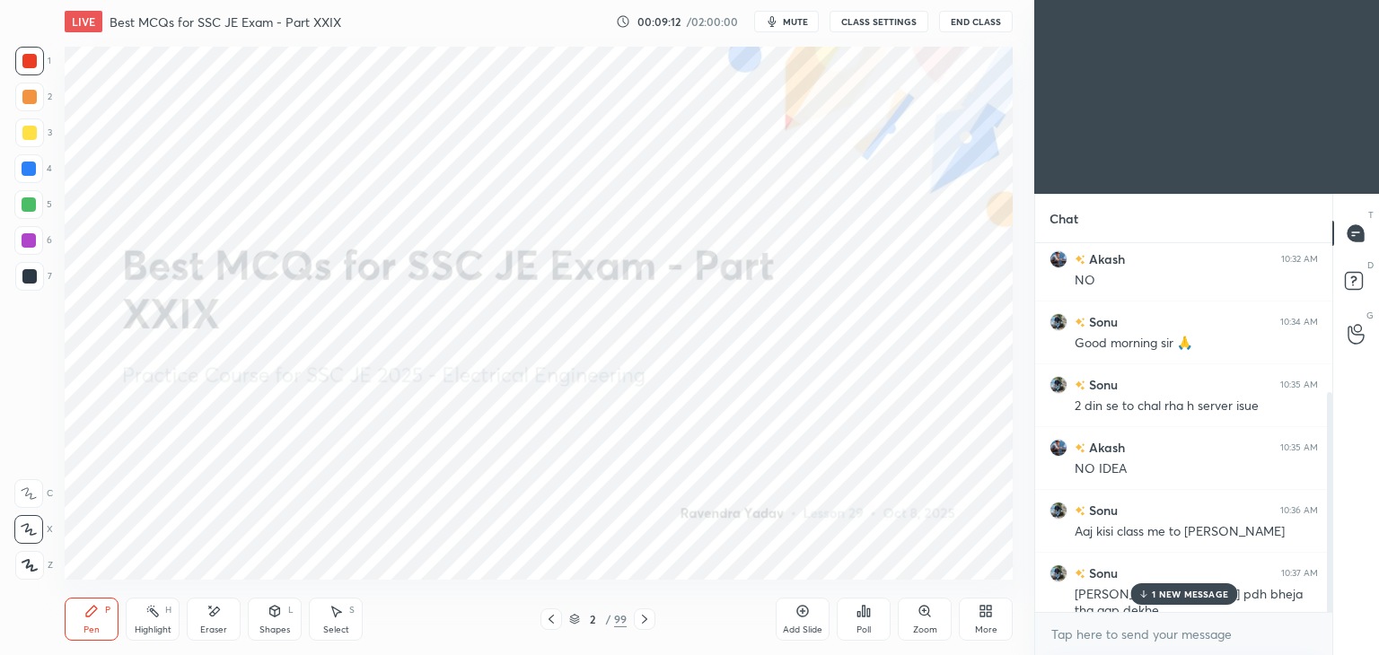
scroll to position [255, 0]
drag, startPoint x: 1330, startPoint y: 547, endPoint x: 1309, endPoint y: 622, distance: 78.2
click at [1309, 622] on div "[PERSON_NAME] joined Akash 10:32 AM NO [PERSON_NAME] 10:34 AM Good morning sir …" at bounding box center [1183, 449] width 297 height 412
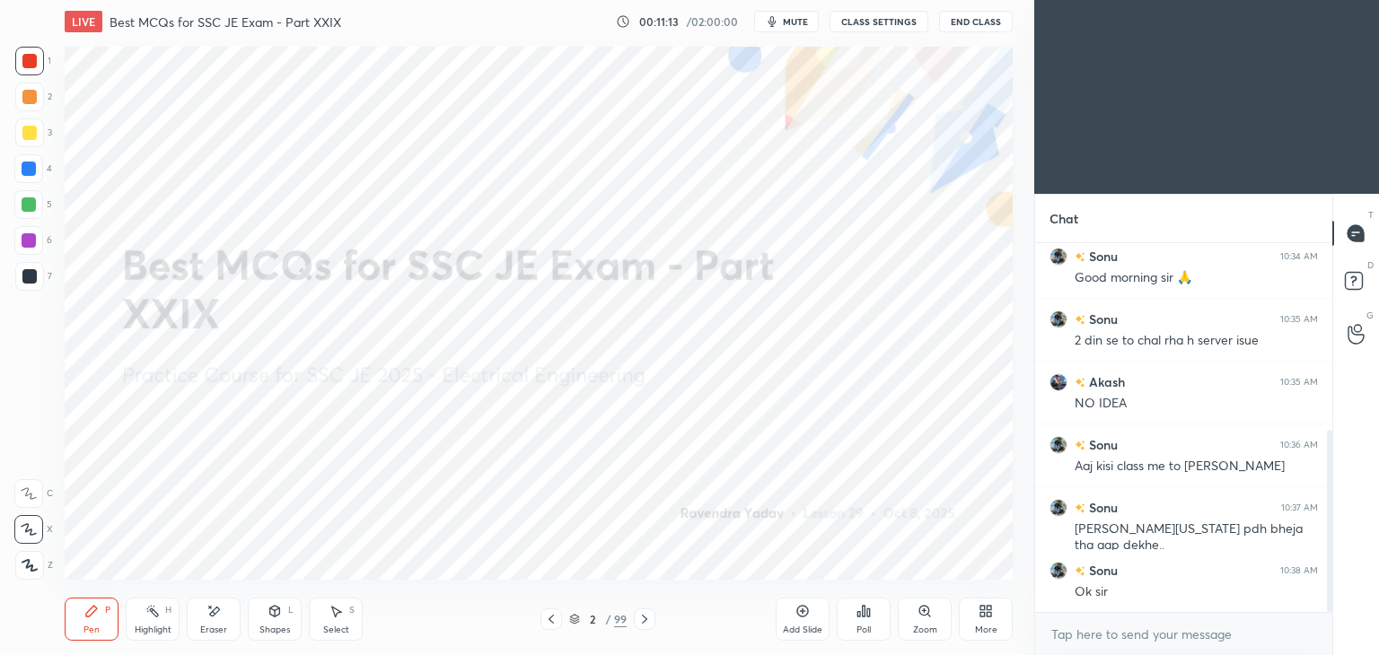
scroll to position [381, 0]
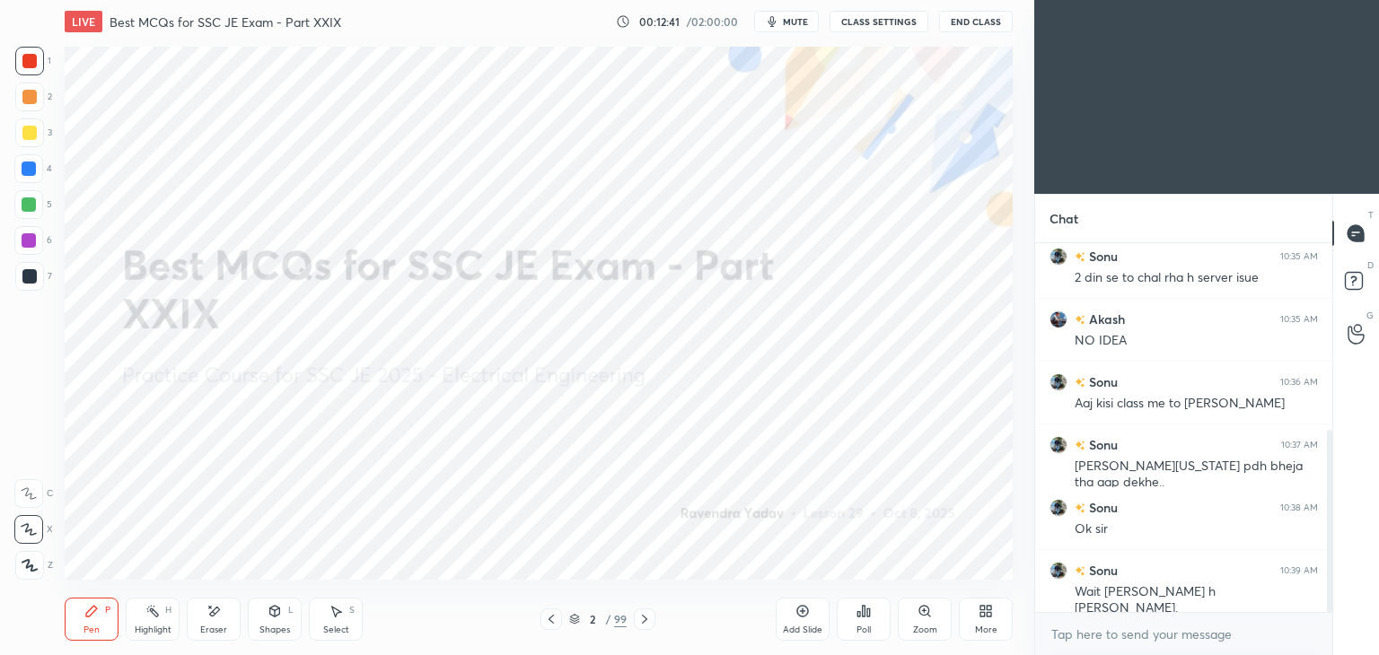
drag, startPoint x: 1327, startPoint y: 511, endPoint x: 1336, endPoint y: 629, distance: 118.9
click at [1336, 629] on div "Chat [PERSON_NAME] 10:34 AM Good morning sir 🙏 [PERSON_NAME] 10:35 AM 2 din se …" at bounding box center [1206, 424] width 345 height 461
click at [1330, 530] on div "Chat [PERSON_NAME] 10:34 AM Good morning sir 🙏 [PERSON_NAME] 10:35 AM 2 din se …" at bounding box center [1206, 424] width 345 height 461
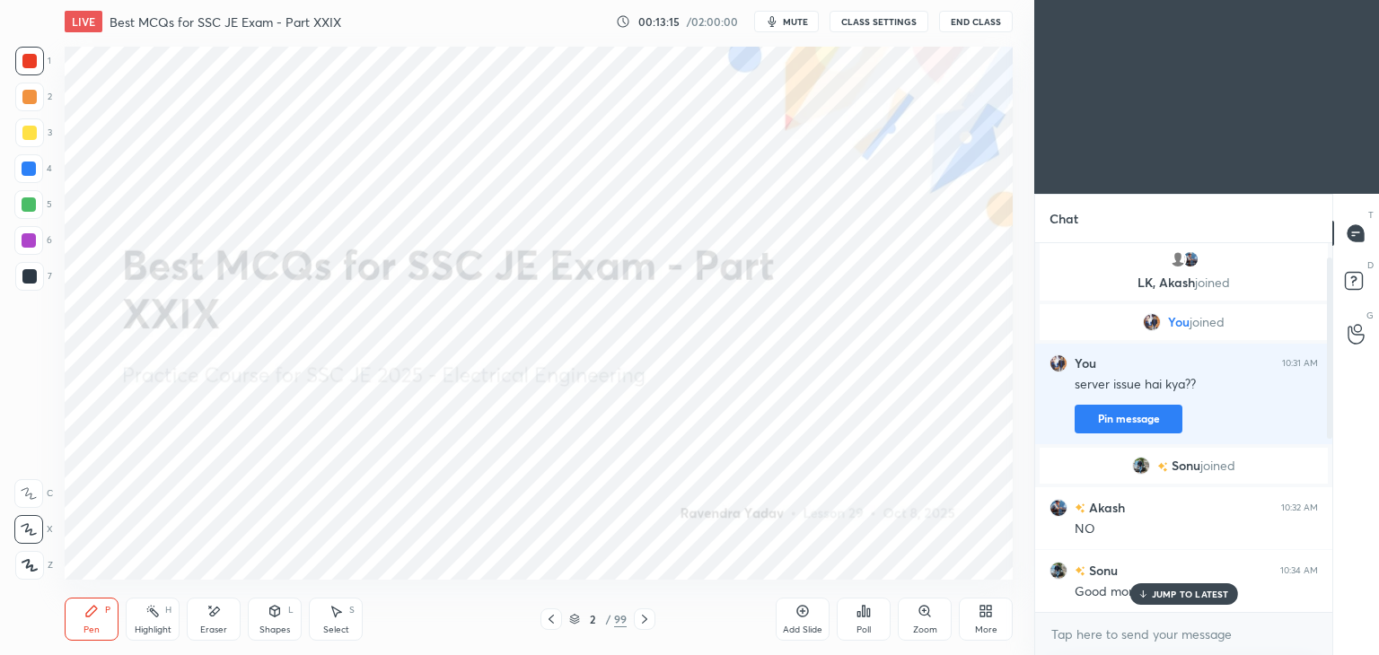
scroll to position [0, 0]
drag, startPoint x: 1330, startPoint y: 530, endPoint x: 1329, endPoint y: 329, distance: 201.1
click at [1329, 329] on div at bounding box center [1329, 336] width 5 height 182
click at [1215, 587] on div "JUMP TO LATEST" at bounding box center [1183, 595] width 108 height 22
drag, startPoint x: 1330, startPoint y: 551, endPoint x: 1331, endPoint y: 361, distance: 190.3
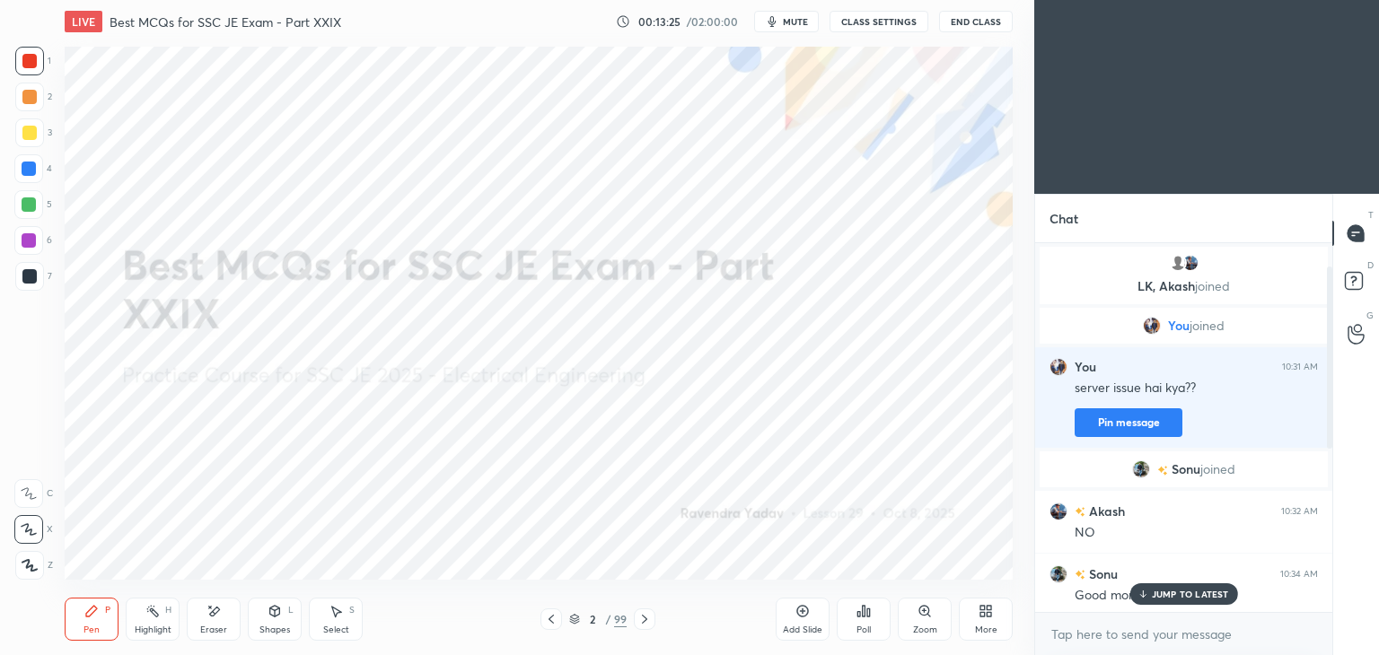
click at [1331, 361] on div at bounding box center [1329, 358] width 5 height 182
drag, startPoint x: 1331, startPoint y: 361, endPoint x: 1332, endPoint y: 321, distance: 40.4
click at [1332, 321] on div "Chat LK, [PERSON_NAME] joined You joined You 10:31 AM server issue hai kya?? Pi…" at bounding box center [1206, 424] width 345 height 461
click at [1146, 602] on div "JUMP TO LATEST" at bounding box center [1183, 595] width 108 height 22
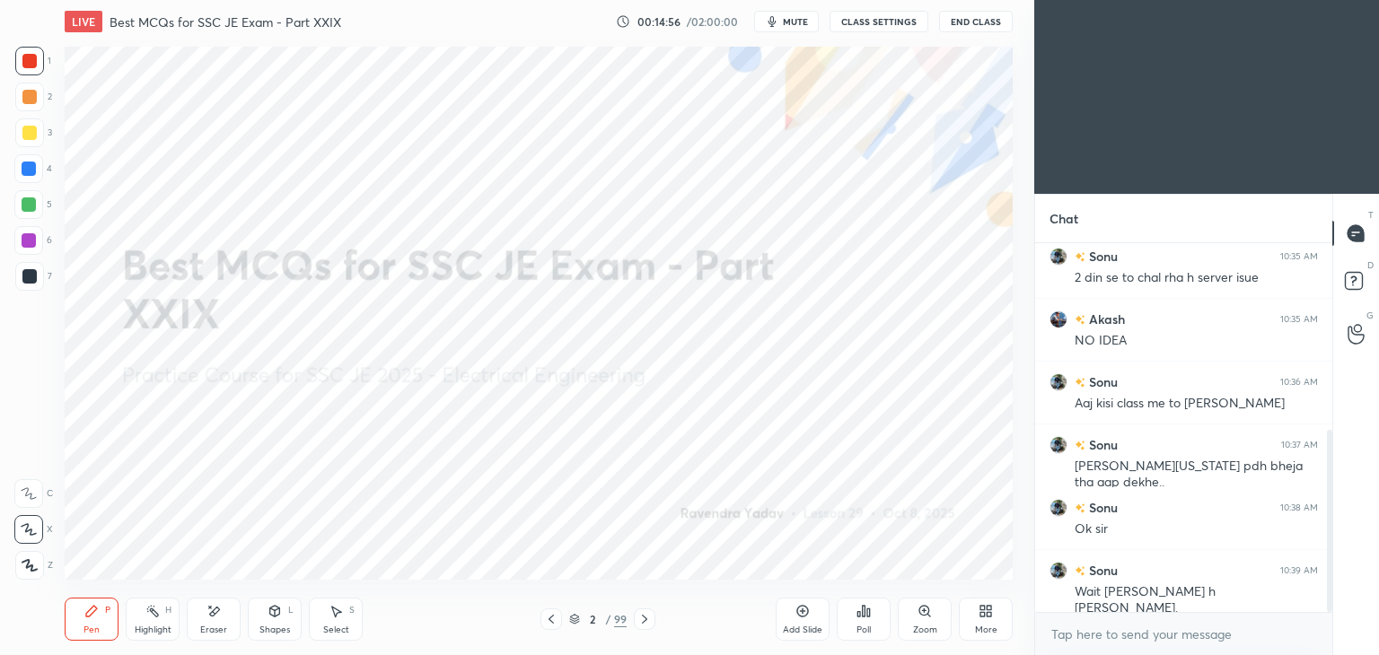
click at [26, 561] on icon at bounding box center [30, 565] width 16 height 13
click at [29, 526] on icon at bounding box center [29, 529] width 14 height 11
click at [25, 60] on div at bounding box center [29, 61] width 14 height 14
click at [29, 166] on div at bounding box center [29, 169] width 14 height 14
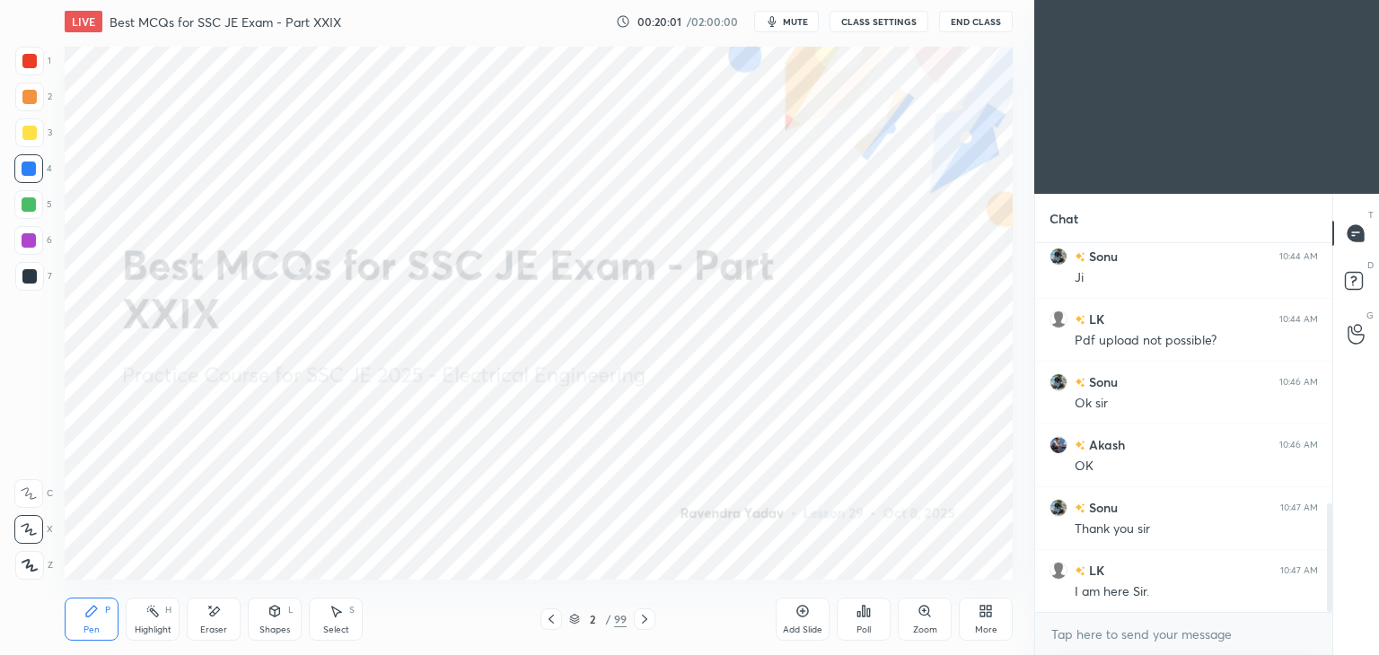
scroll to position [6, 5]
click at [800, 23] on span "mute" at bounding box center [795, 21] width 25 height 13
click at [890, 12] on button "CLASS SETTINGS" at bounding box center [879, 22] width 99 height 22
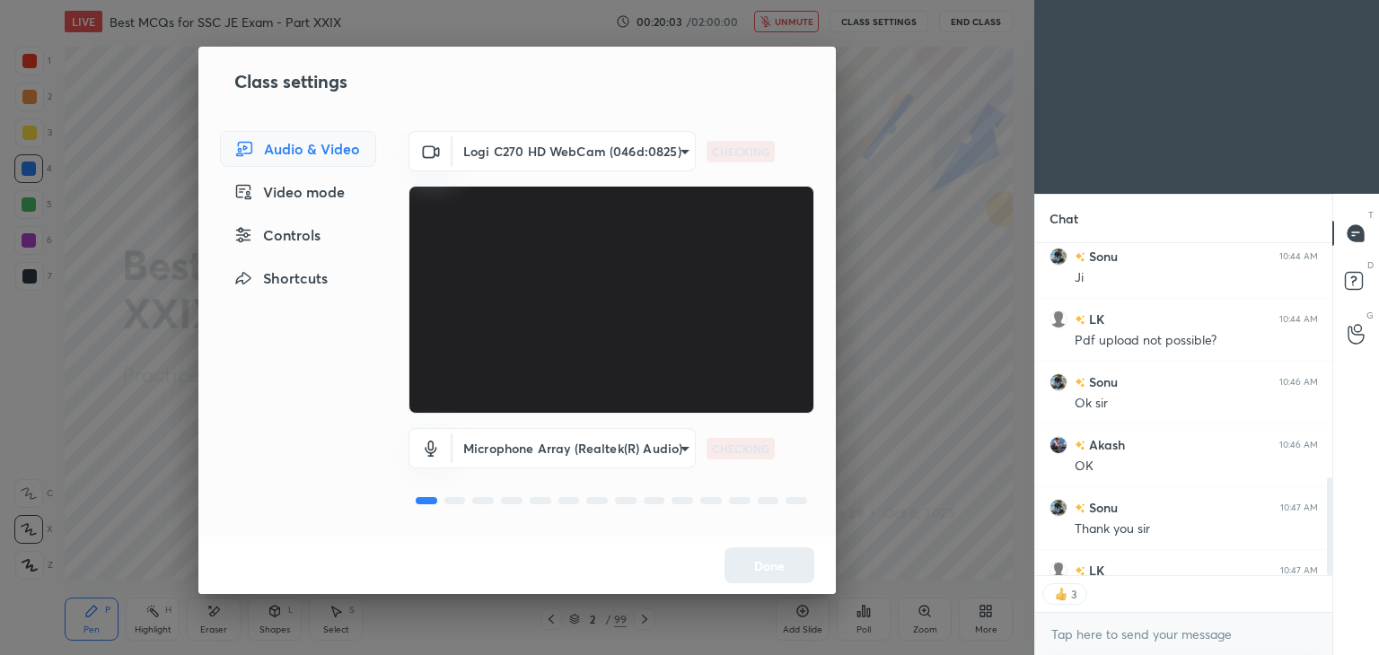
type textarea "x"
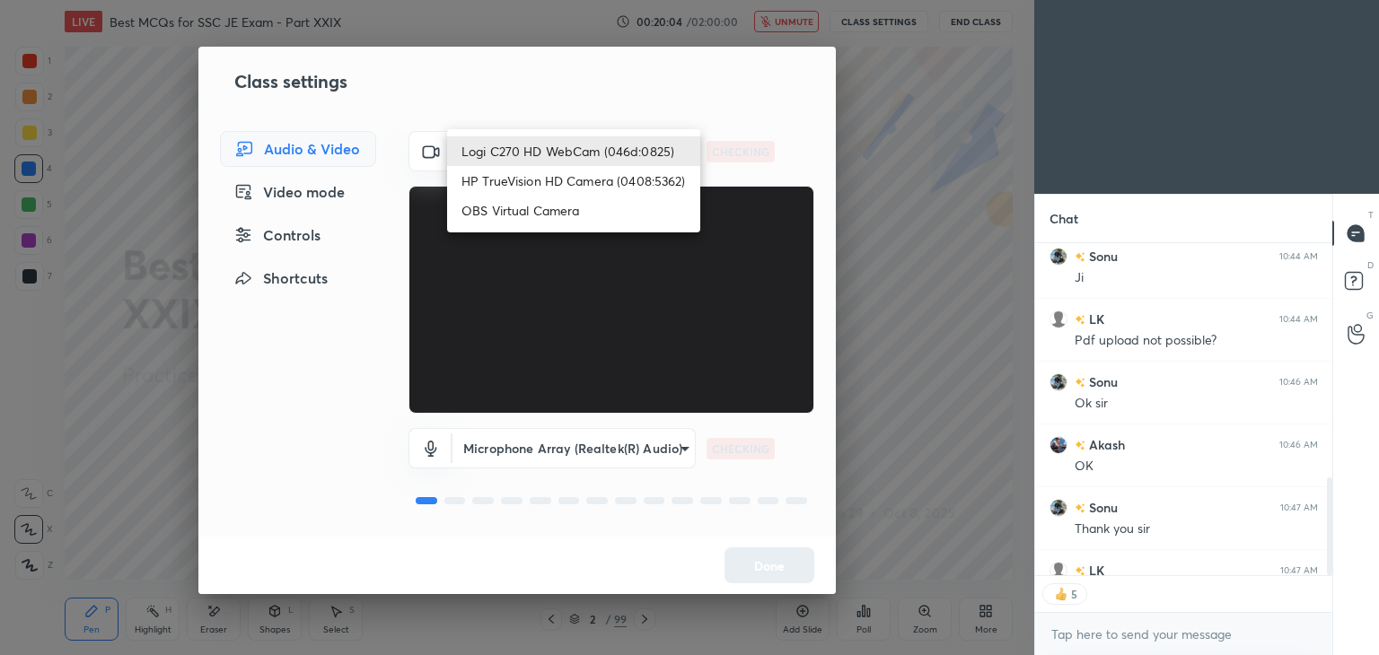
click at [504, 156] on body "1 2 3 4 5 6 7 C X Z E E Erase all H H LIVE Best MCQs for SSC JE Exam - Part XXI…" at bounding box center [689, 327] width 1379 height 655
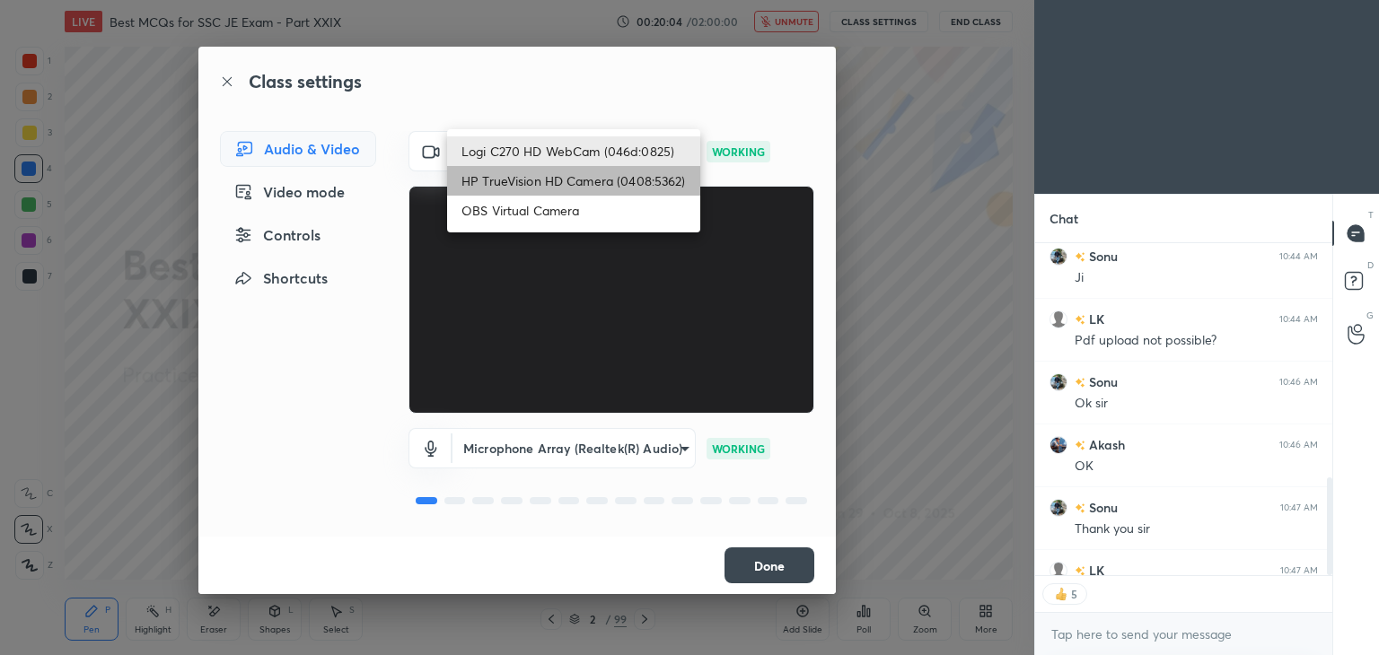
click at [504, 176] on li "HP TrueVision HD Camera (0408:5362)" at bounding box center [573, 181] width 253 height 30
type input "6e129c3dbbea9c9f038ced86e3329b4af5251c06b4e783936748cd200869bc07"
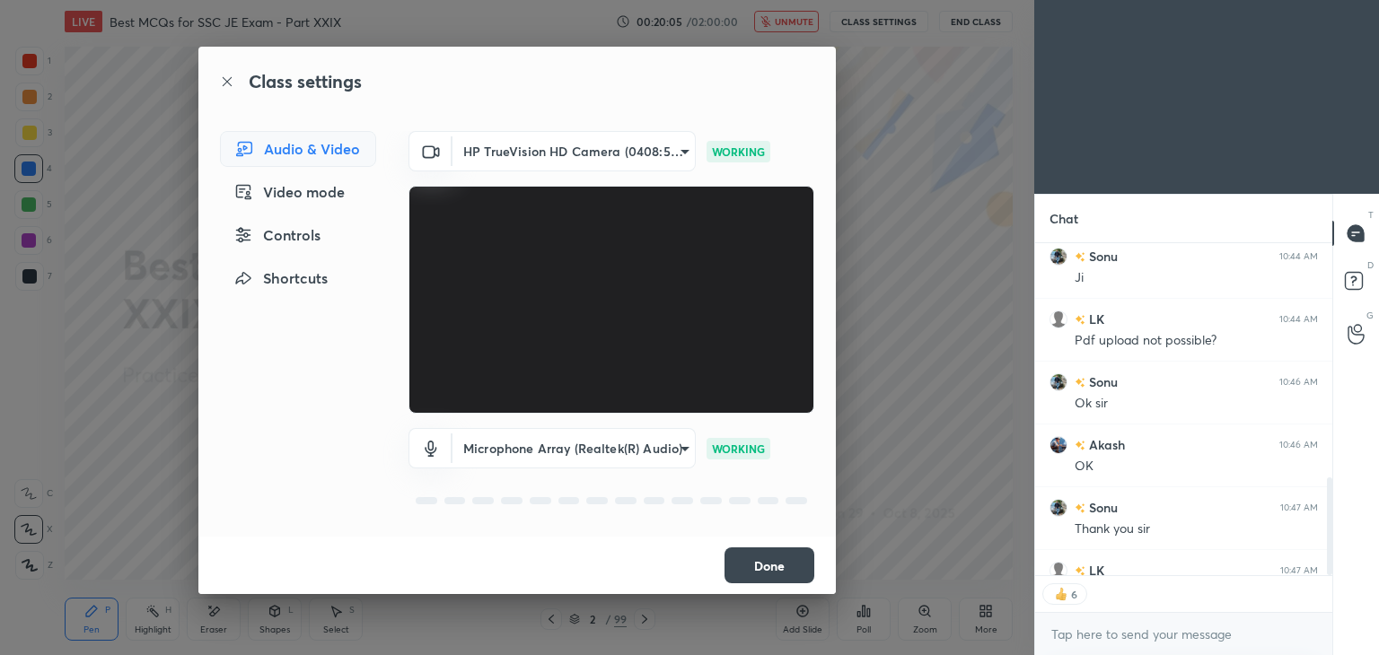
click at [753, 556] on button "Done" at bounding box center [770, 566] width 90 height 36
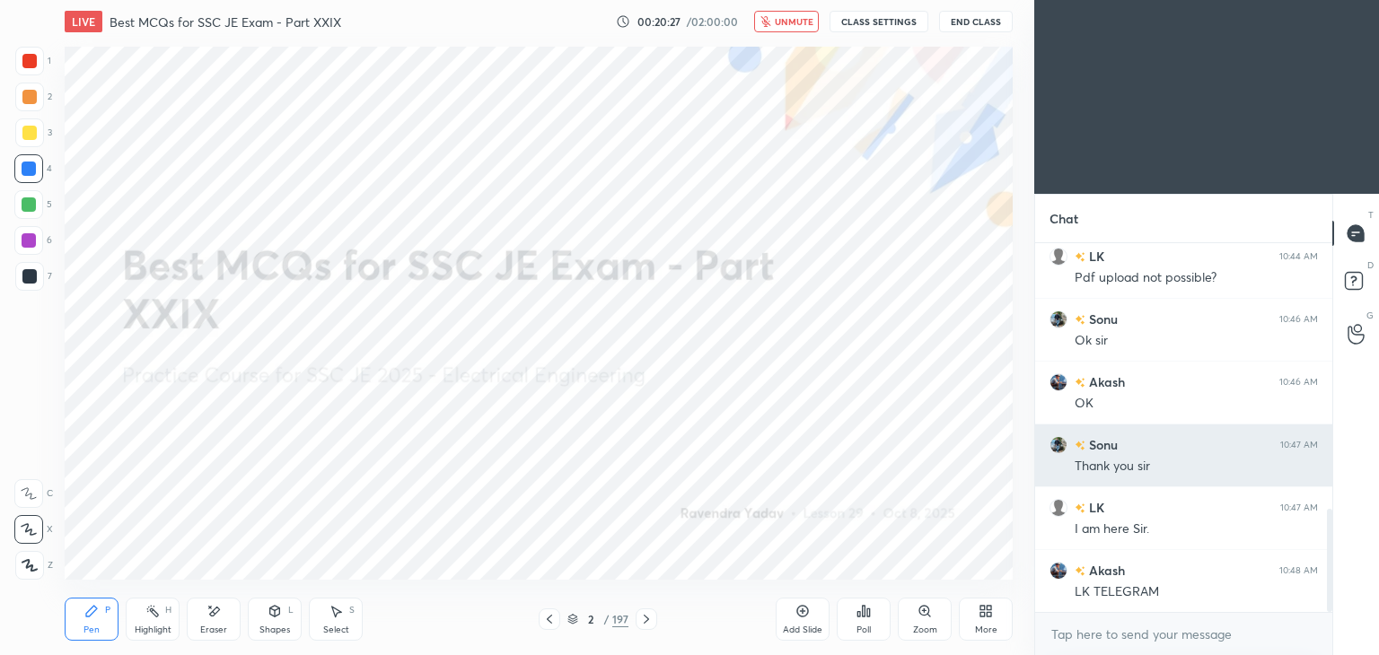
scroll to position [1009, 0]
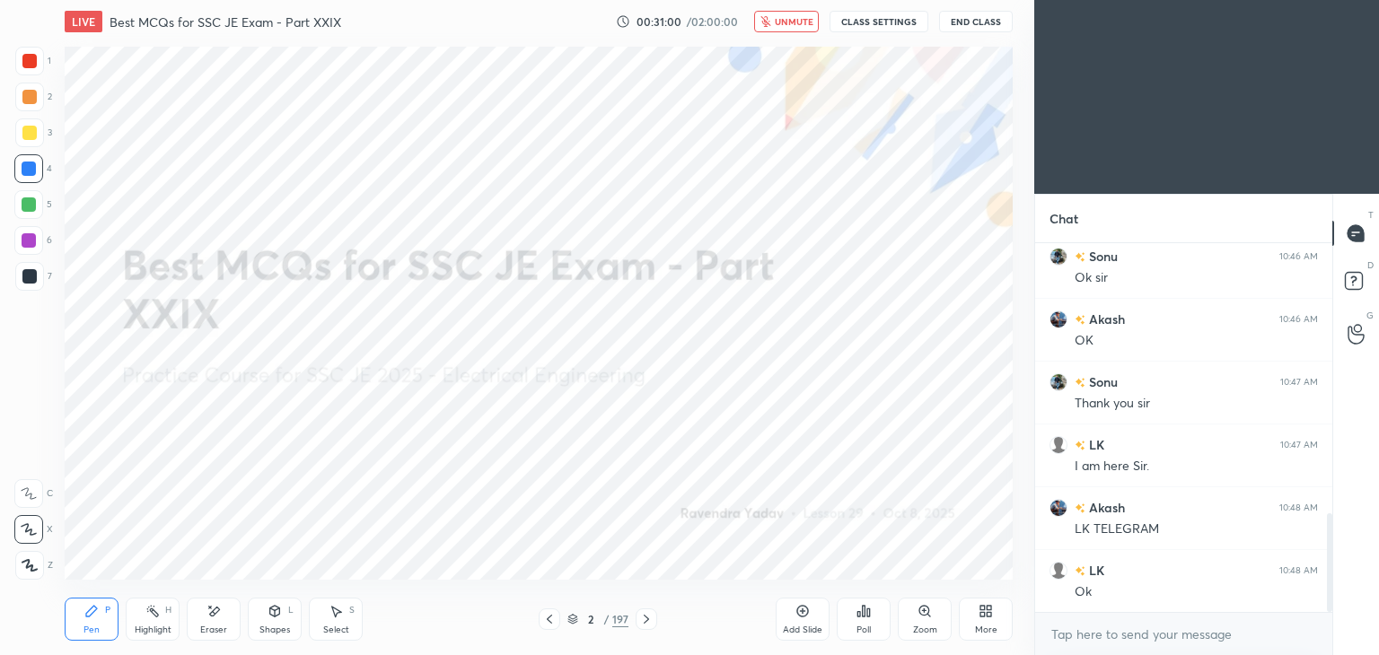
click at [989, 20] on button "End Class" at bounding box center [976, 22] width 74 height 22
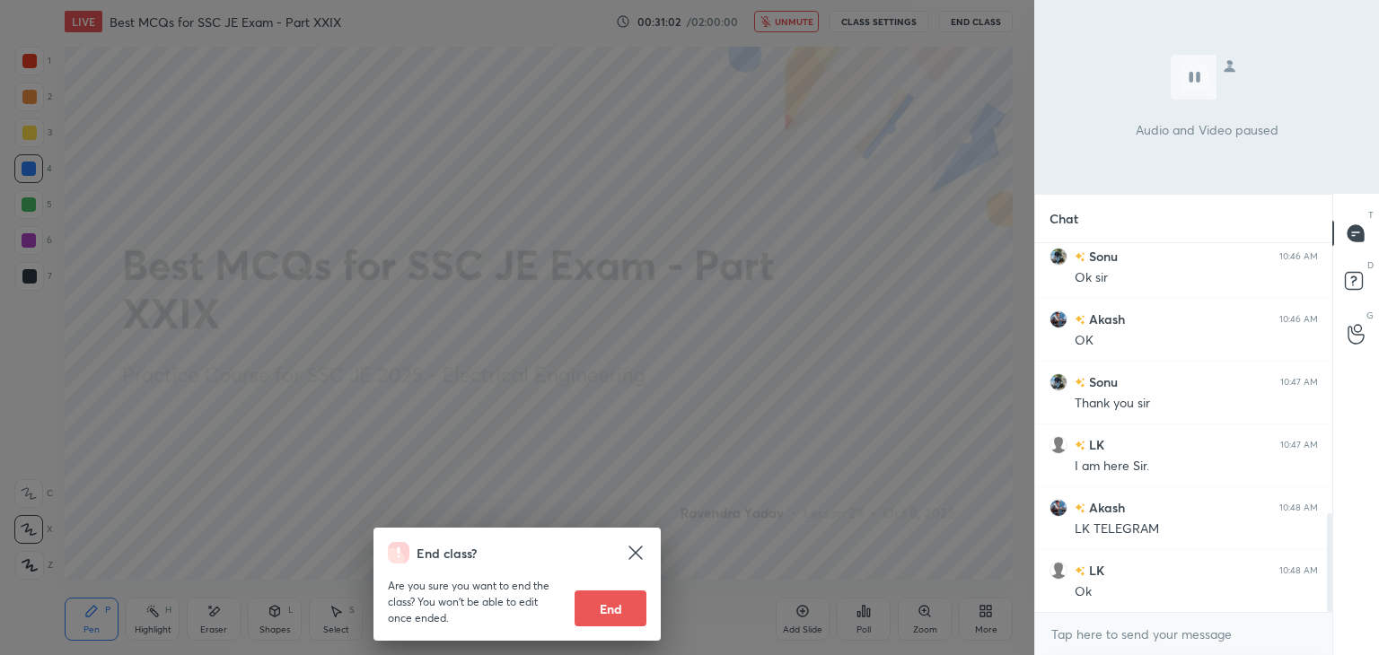
click at [601, 603] on button "End" at bounding box center [611, 609] width 72 height 36
type textarea "x"
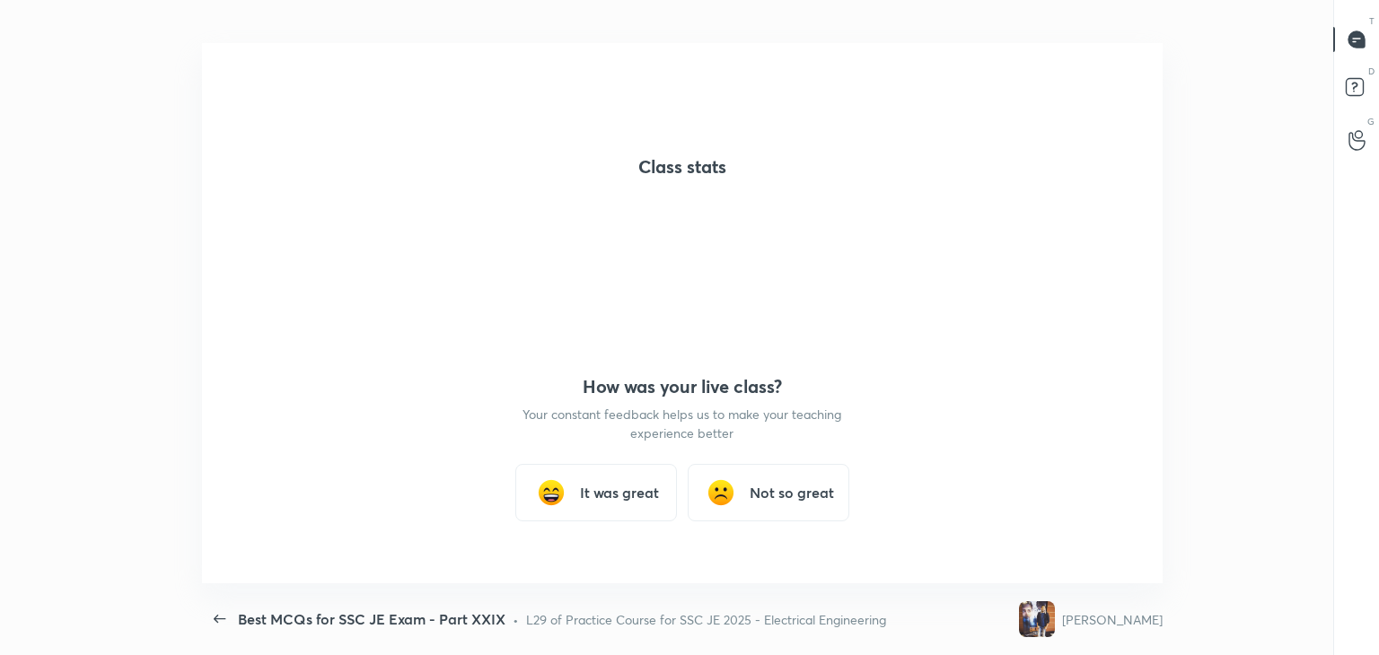
scroll to position [0, 0]
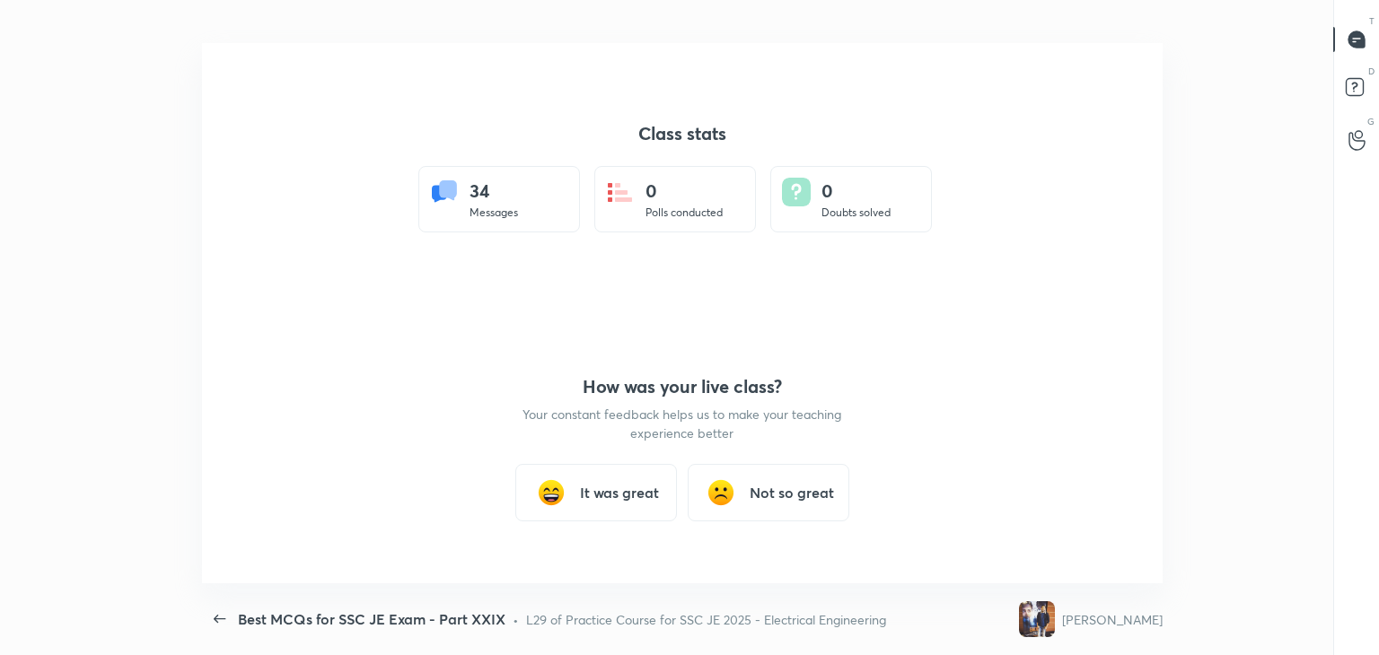
click at [578, 499] on div "It was great" at bounding box center [596, 492] width 162 height 57
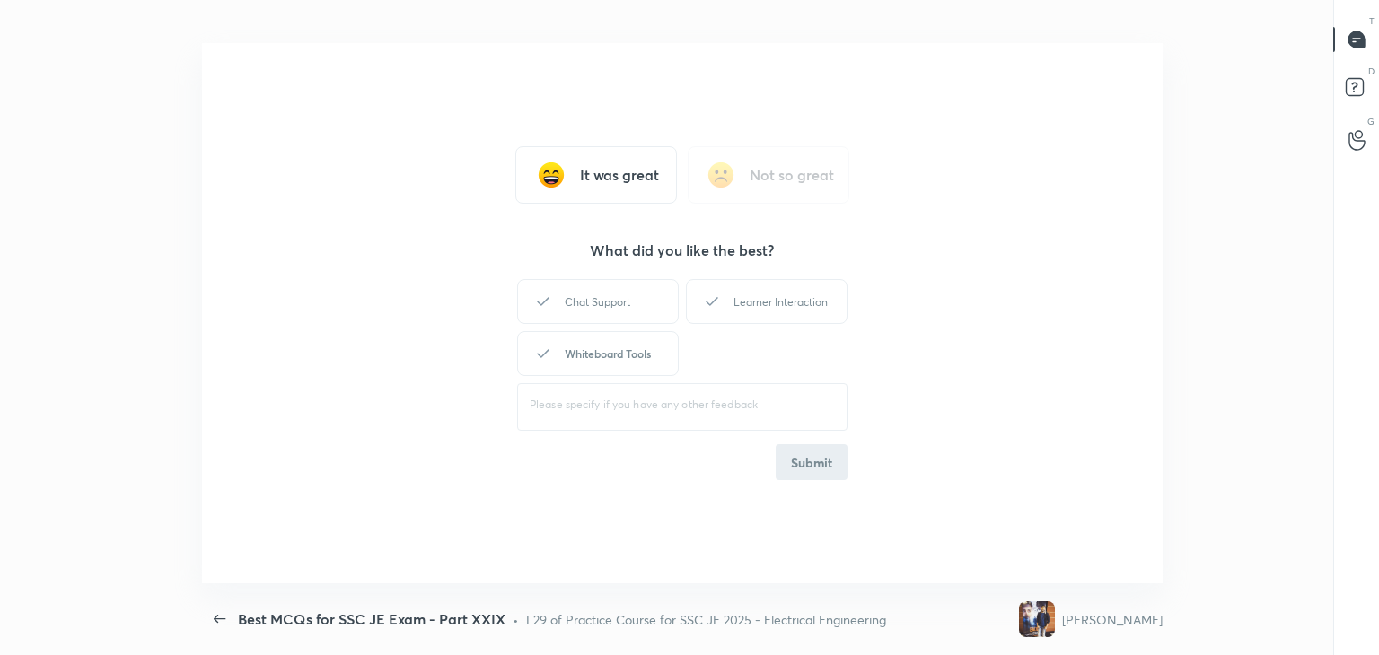
click at [607, 339] on div "Whiteboard Tools" at bounding box center [598, 353] width 162 height 45
click at [744, 307] on div "Learner Interaction" at bounding box center [767, 301] width 162 height 45
click at [823, 463] on button "Submit" at bounding box center [812, 462] width 72 height 36
